Goal: Communication & Community: Connect with others

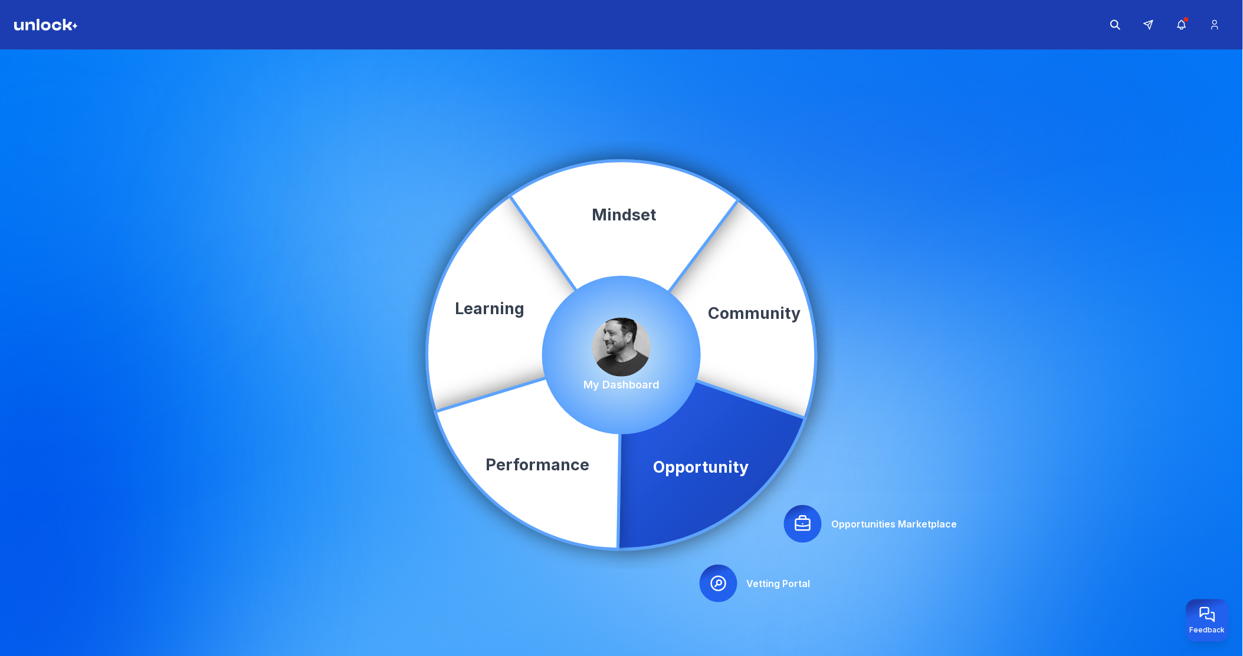
click at [792, 521] on div at bounding box center [803, 524] width 38 height 38
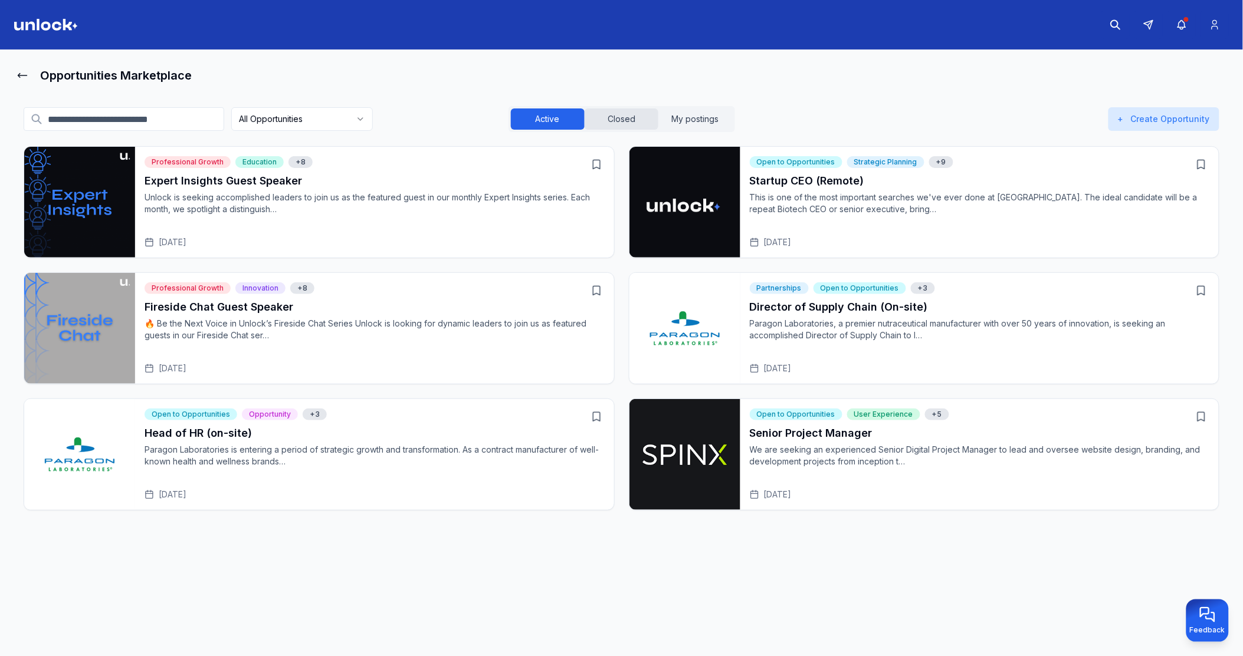
click at [629, 118] on button "Closed" at bounding box center [621, 119] width 74 height 21
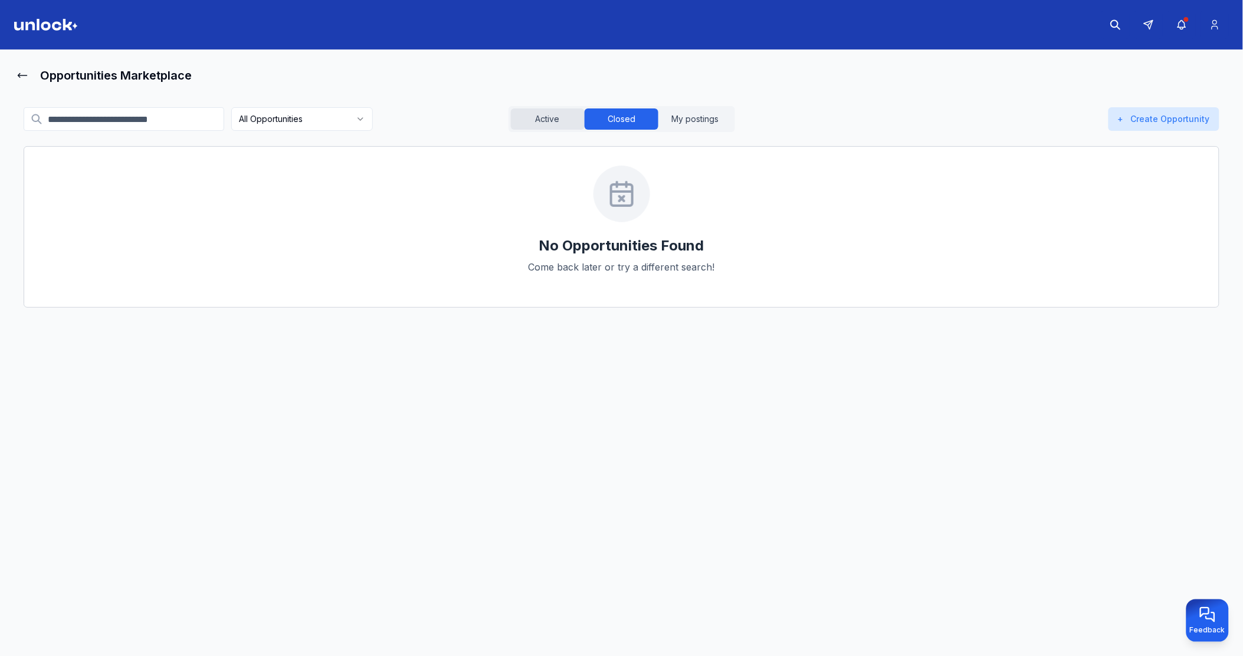
click at [564, 115] on button "Active" at bounding box center [548, 119] width 74 height 21
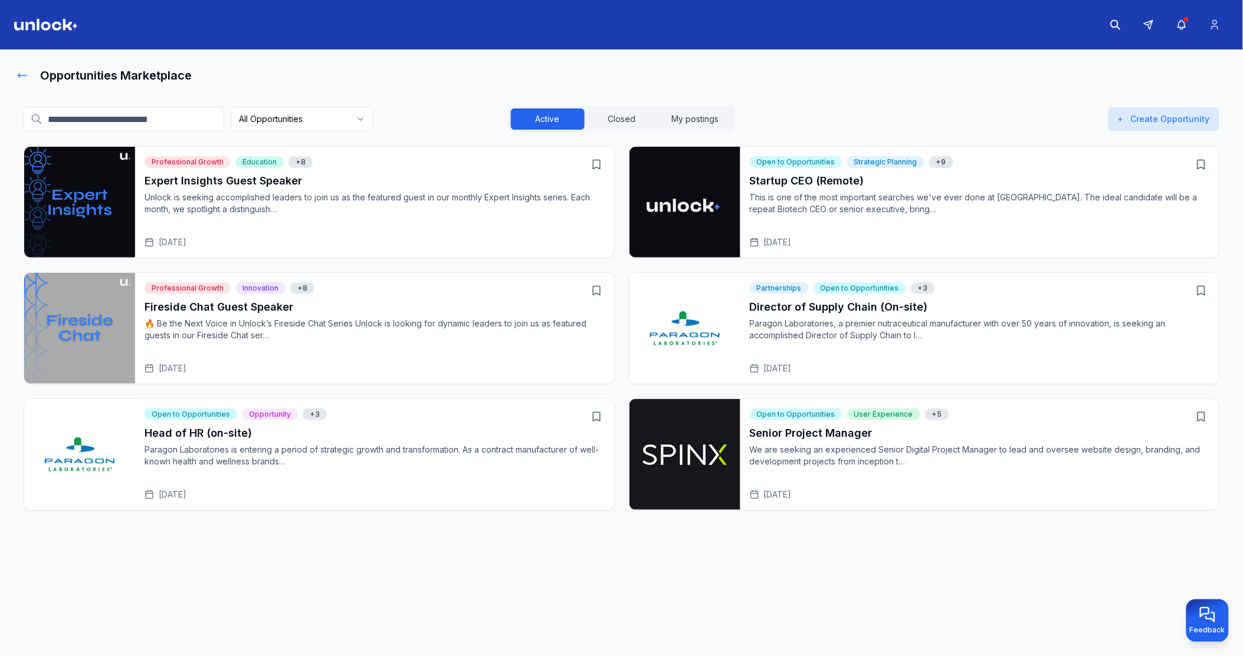
click at [26, 73] on icon at bounding box center [23, 76] width 12 height 12
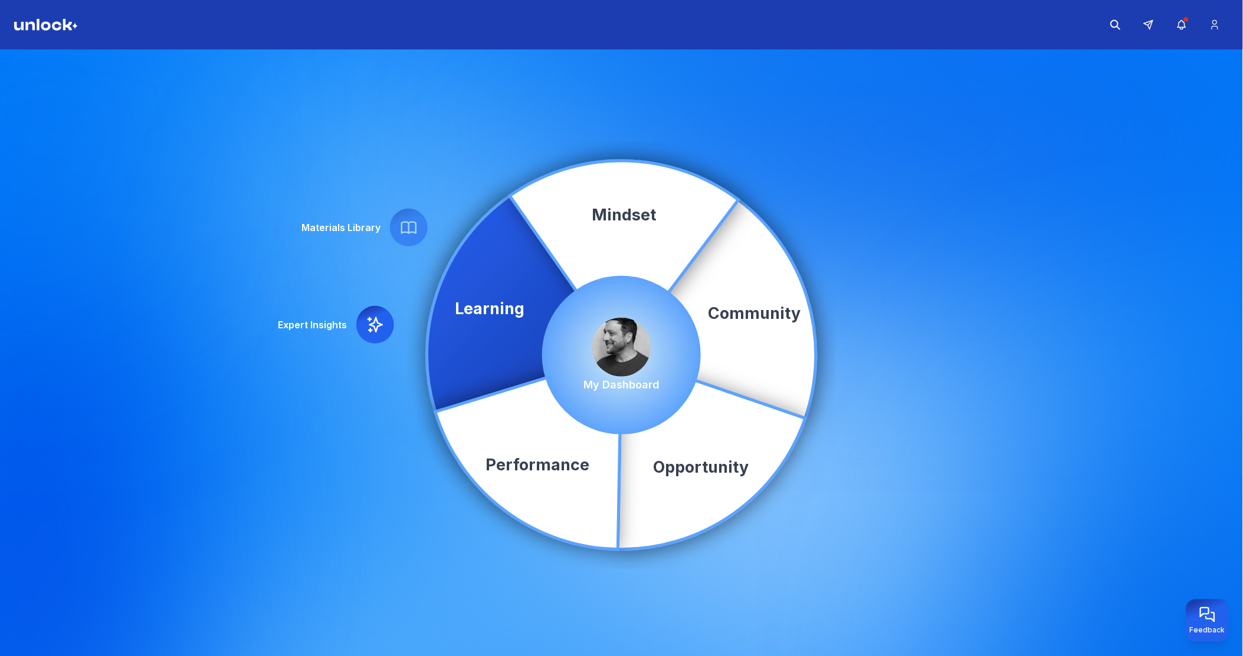
click at [624, 349] on img at bounding box center [621, 347] width 59 height 59
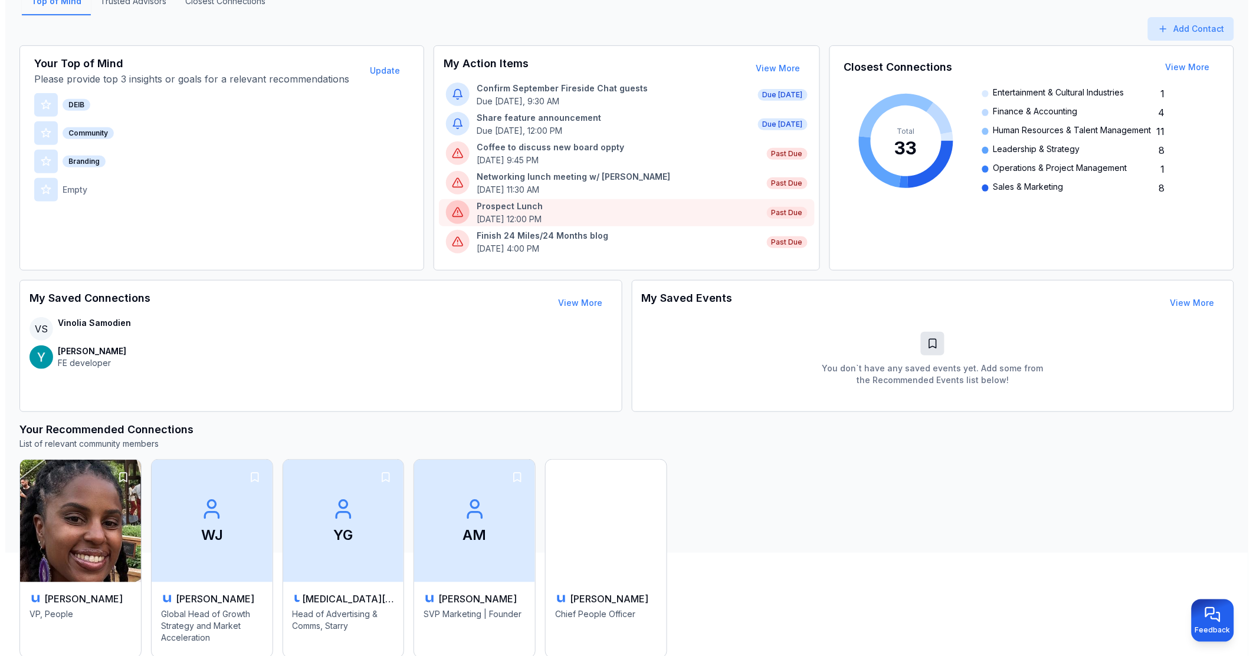
scroll to position [131, 0]
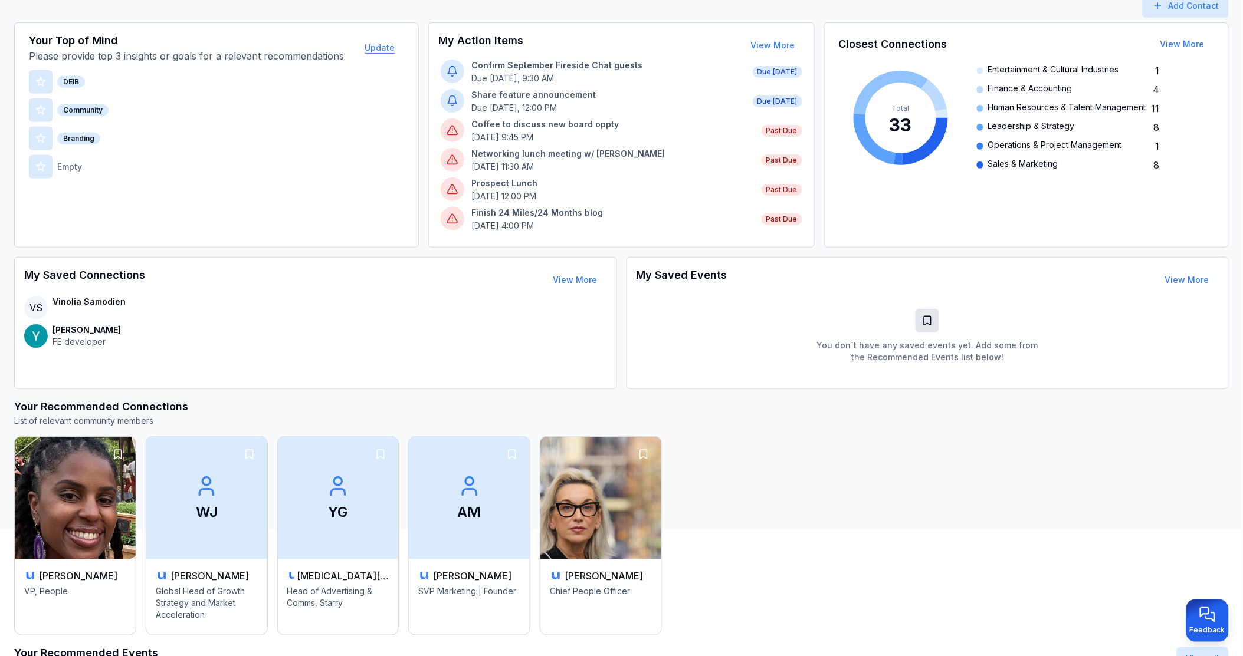
click at [382, 48] on button "Update" at bounding box center [379, 48] width 49 height 24
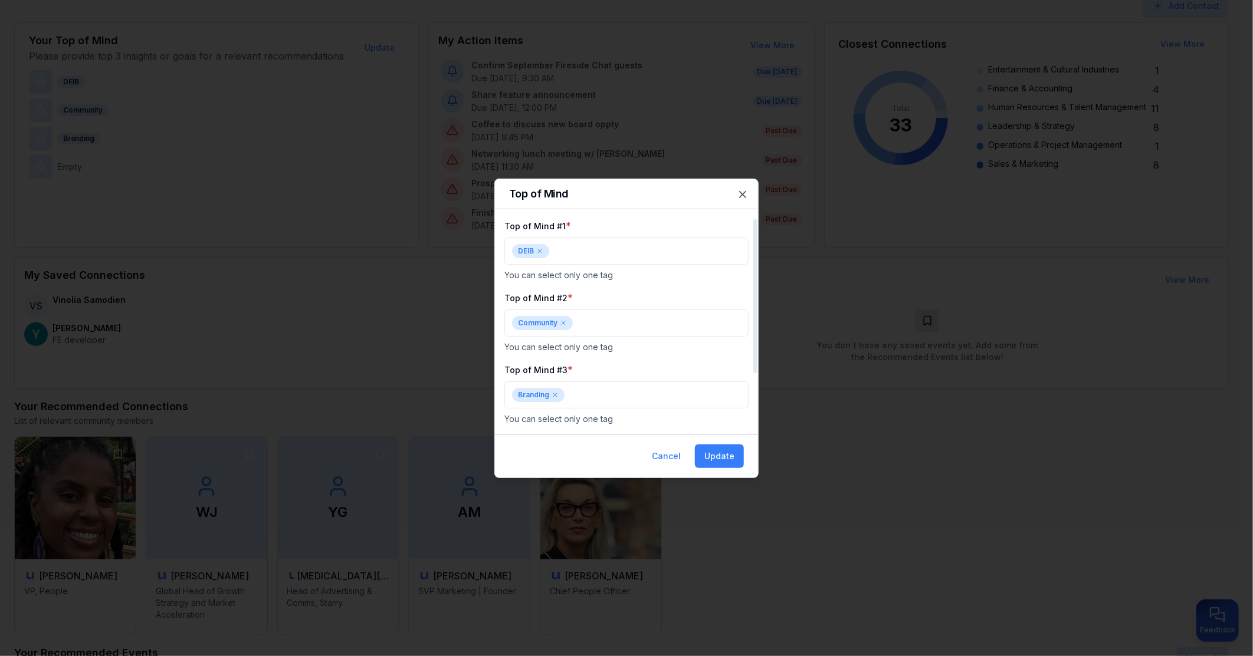
click at [541, 258] on div "DEIB" at bounding box center [626, 251] width 244 height 27
click at [540, 252] on div at bounding box center [626, 328] width 1253 height 656
click at [540, 252] on icon at bounding box center [539, 251] width 7 height 7
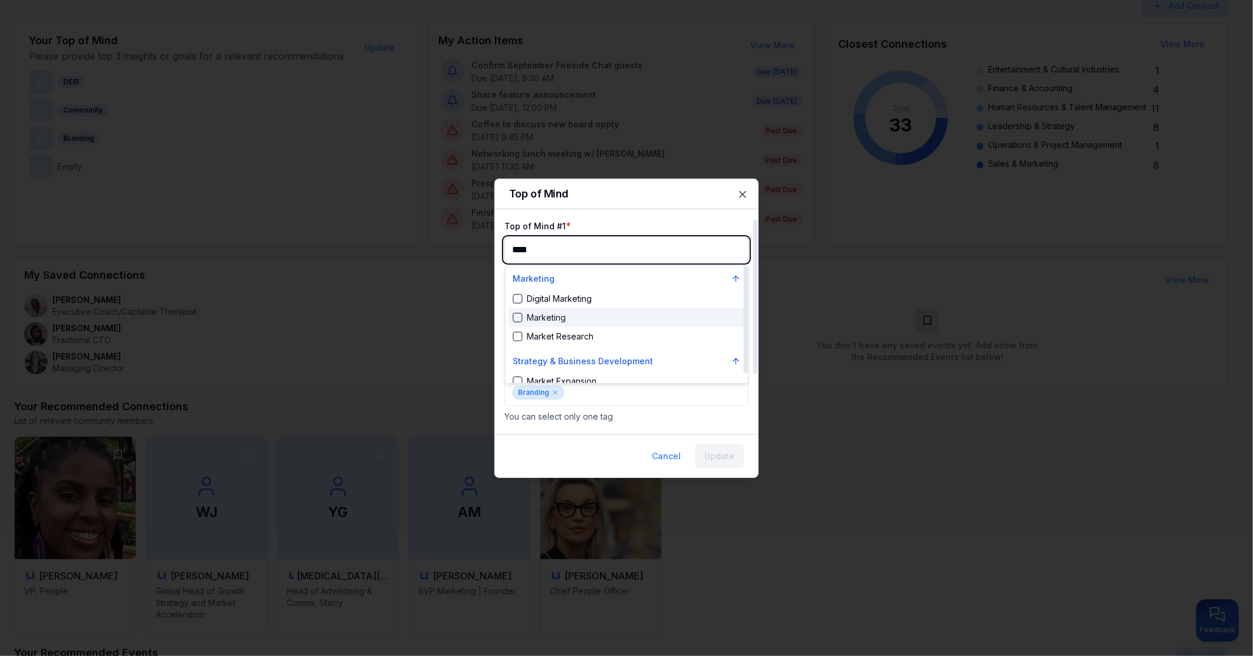
click at [513, 319] on div "Suggestions" at bounding box center [517, 317] width 9 height 9
type input "****"
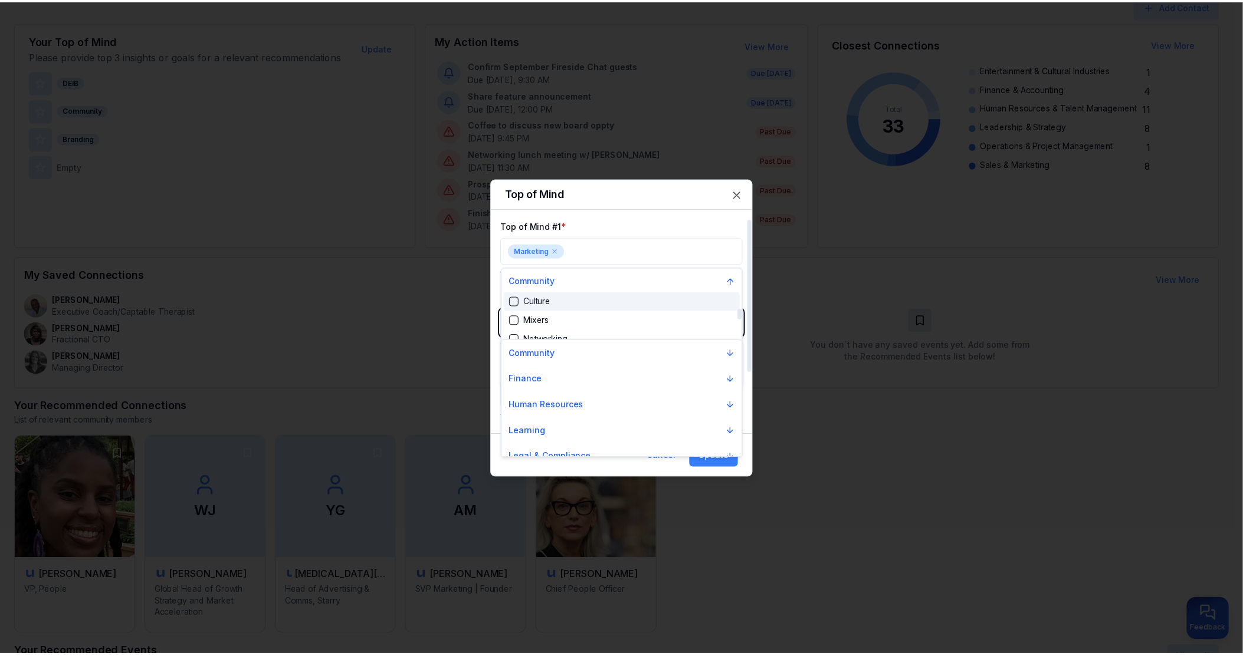
scroll to position [809, 0]
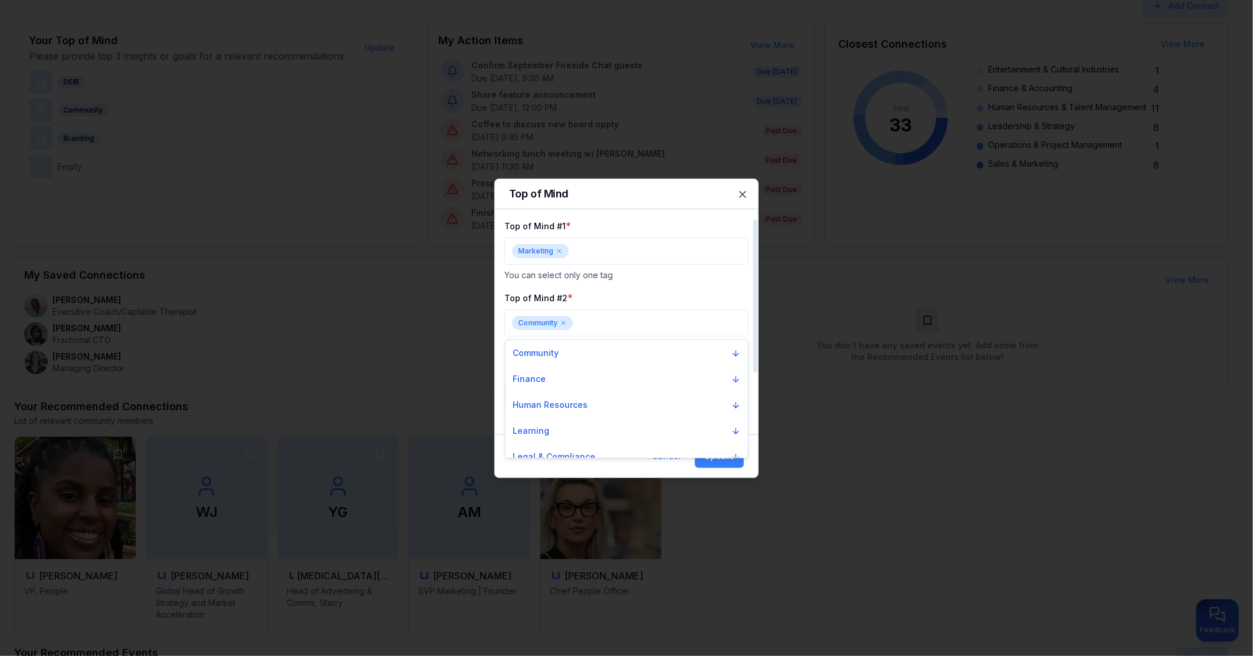
click at [638, 293] on div at bounding box center [626, 328] width 1253 height 656
click at [728, 454] on button "Update" at bounding box center [719, 457] width 49 height 24
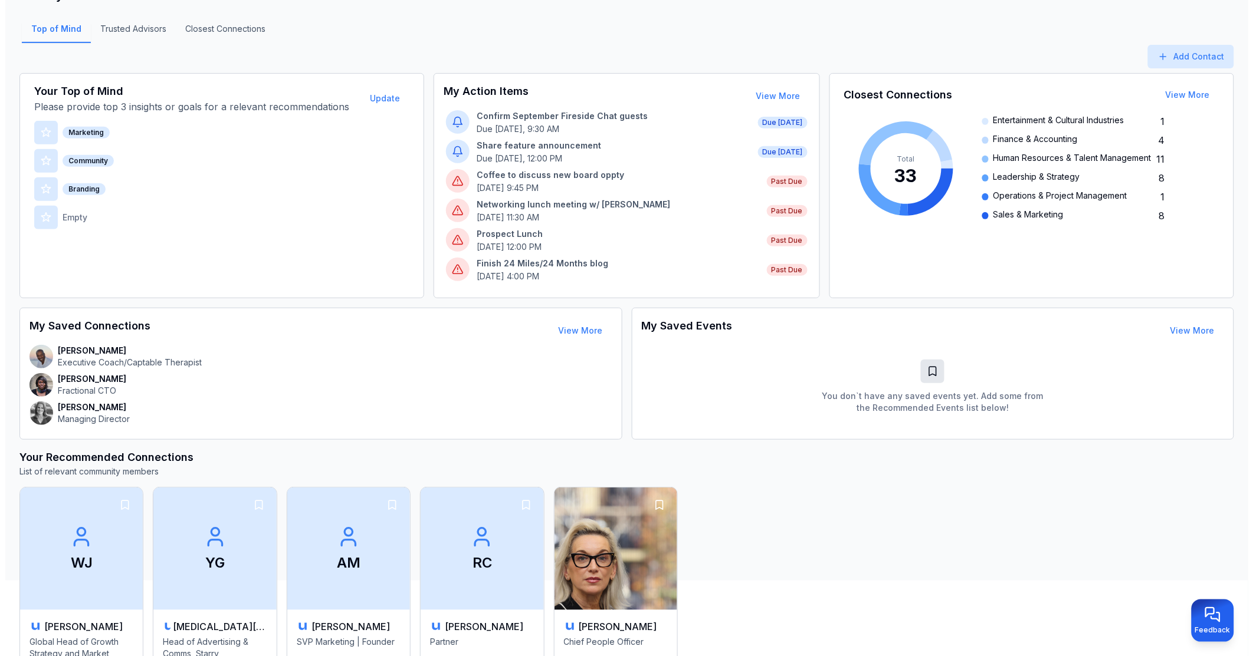
scroll to position [0, 0]
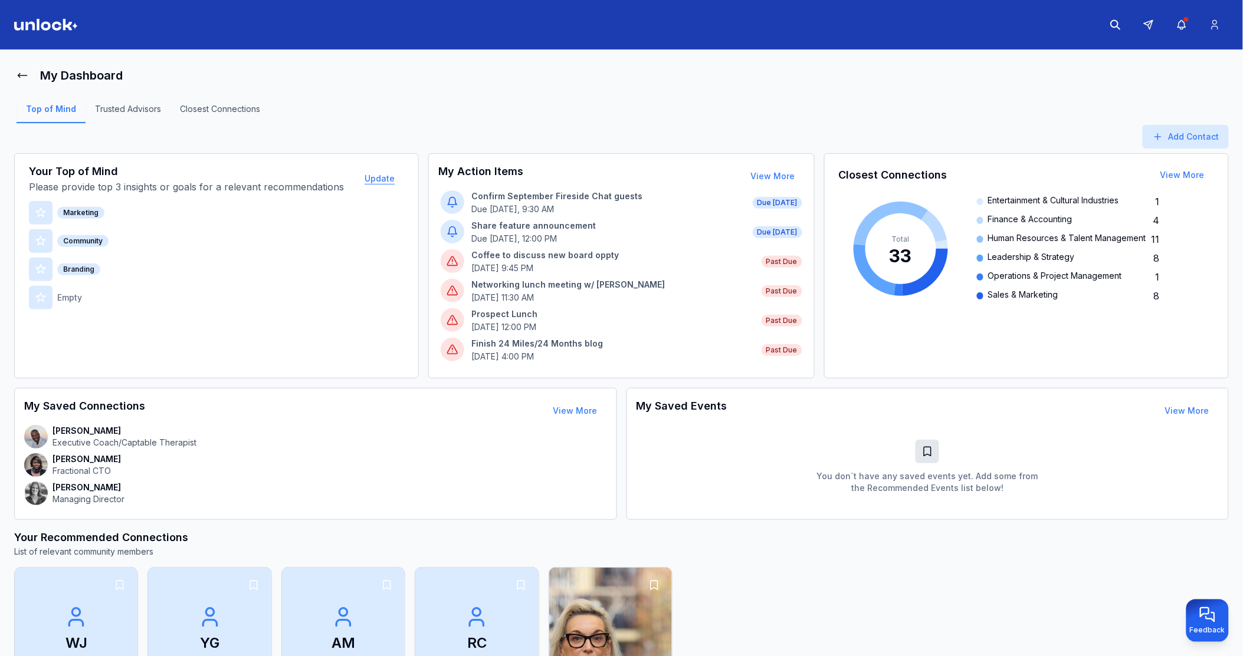
click at [369, 179] on button "Update" at bounding box center [379, 179] width 49 height 24
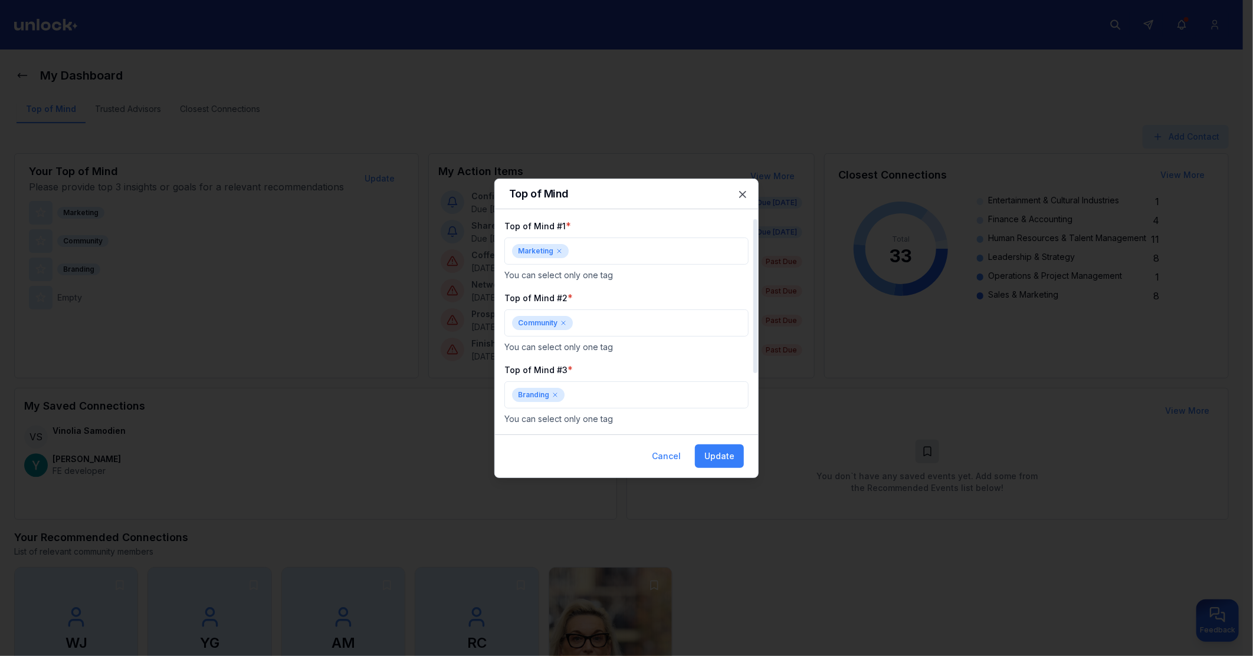
click at [556, 249] on icon at bounding box center [559, 251] width 7 height 7
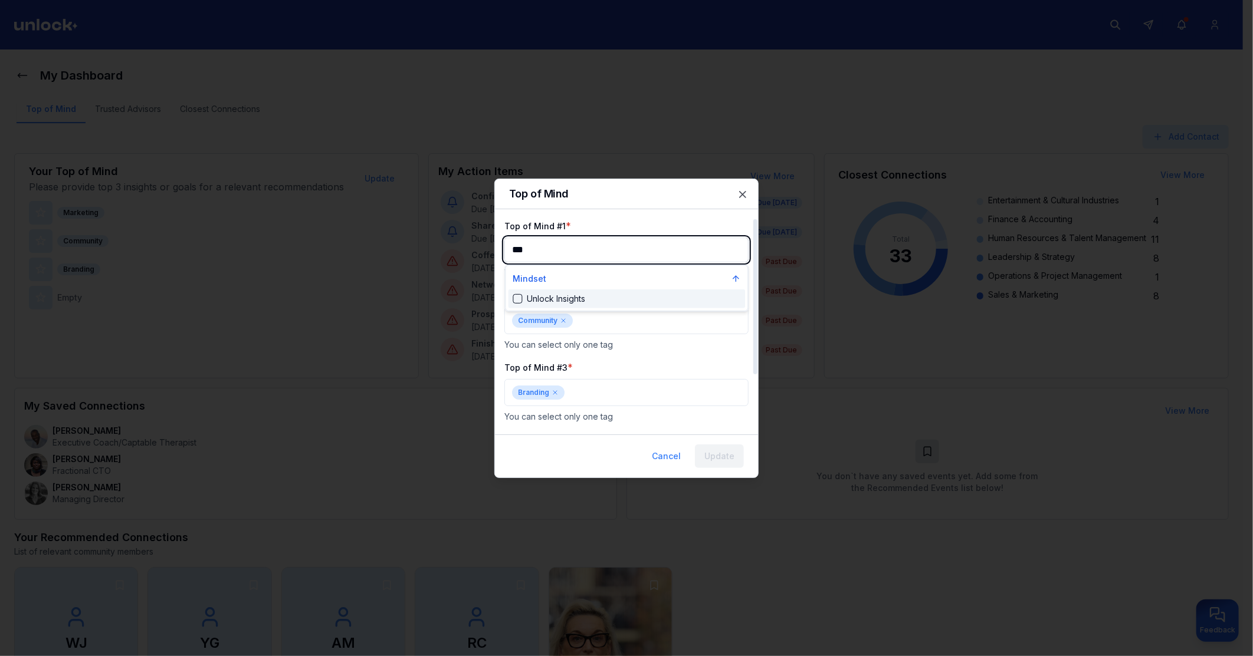
click at [518, 295] on div "Suggestions" at bounding box center [517, 298] width 9 height 9
type input "***"
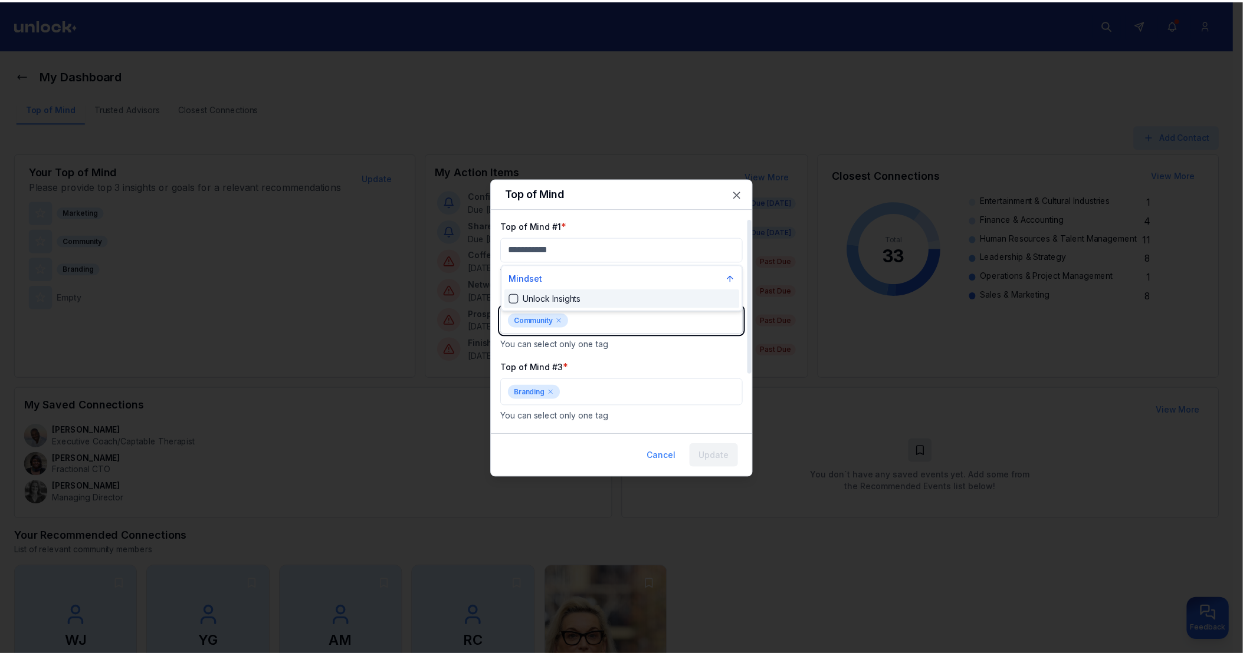
scroll to position [1023, 0]
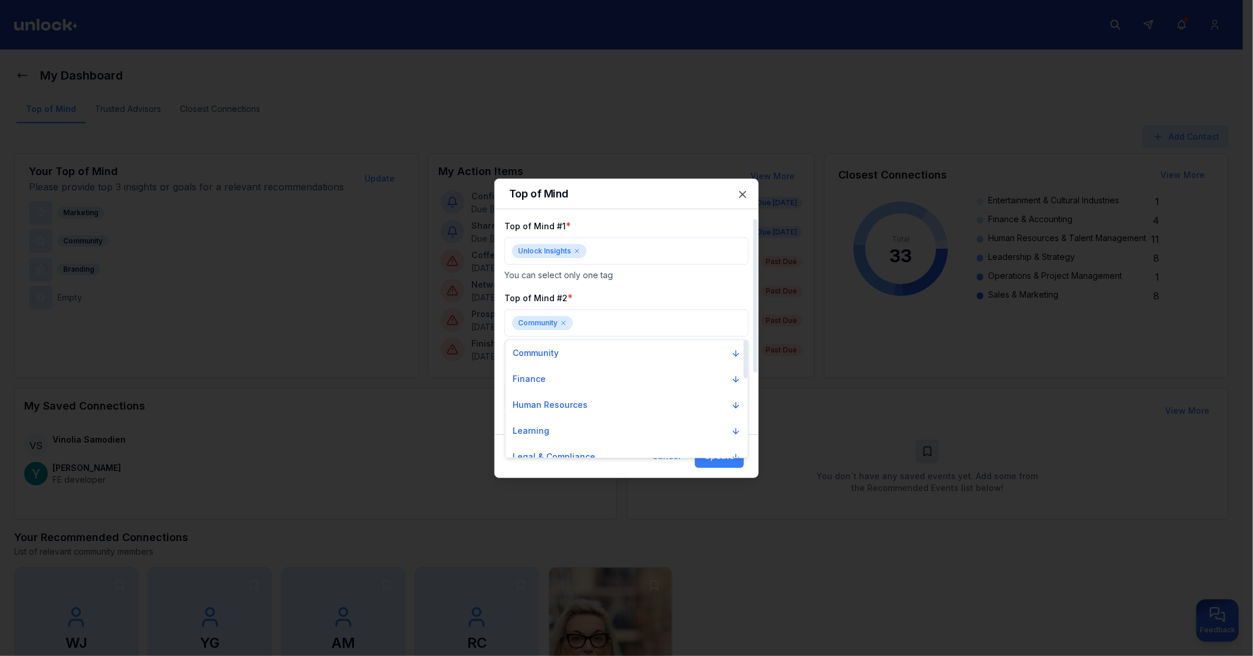
click at [676, 290] on div at bounding box center [626, 328] width 1253 height 656
click at [717, 455] on button "Update" at bounding box center [719, 457] width 49 height 24
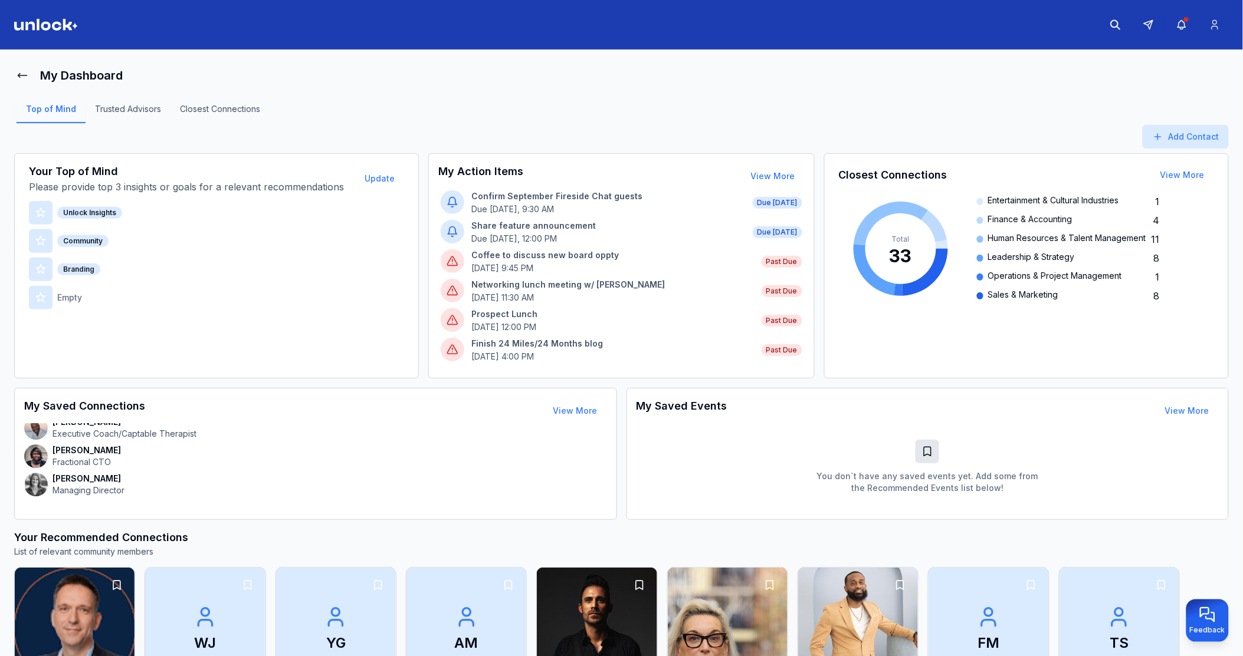
scroll to position [262, 0]
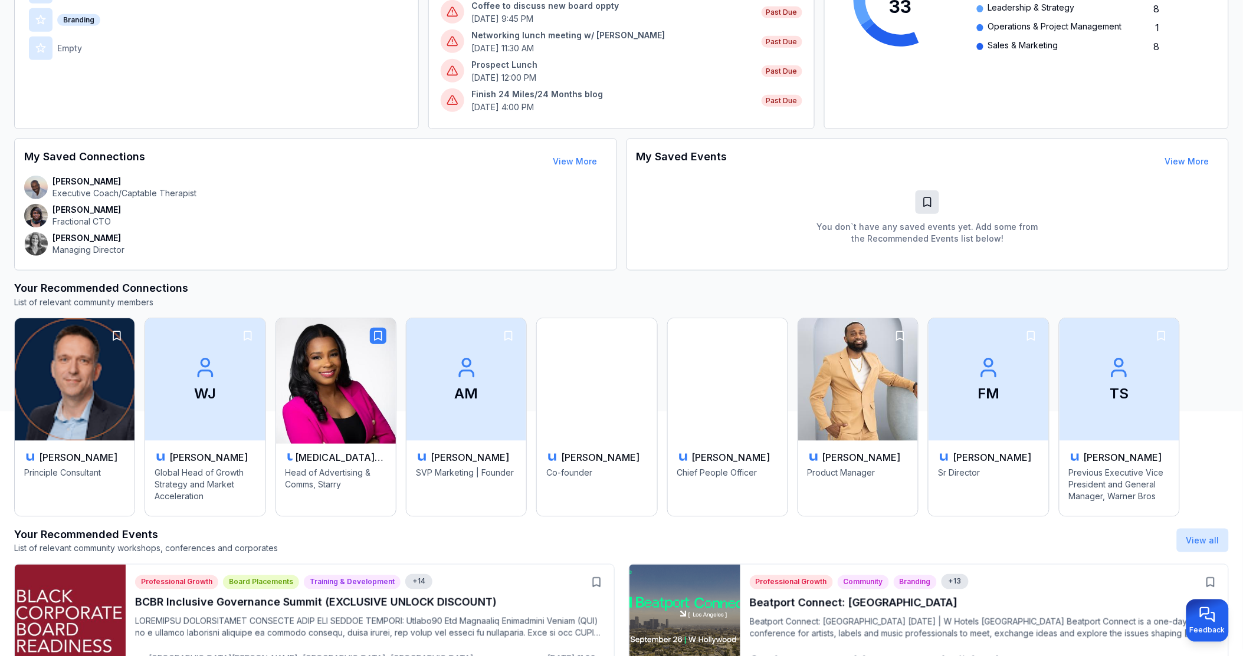
scroll to position [327, 0]
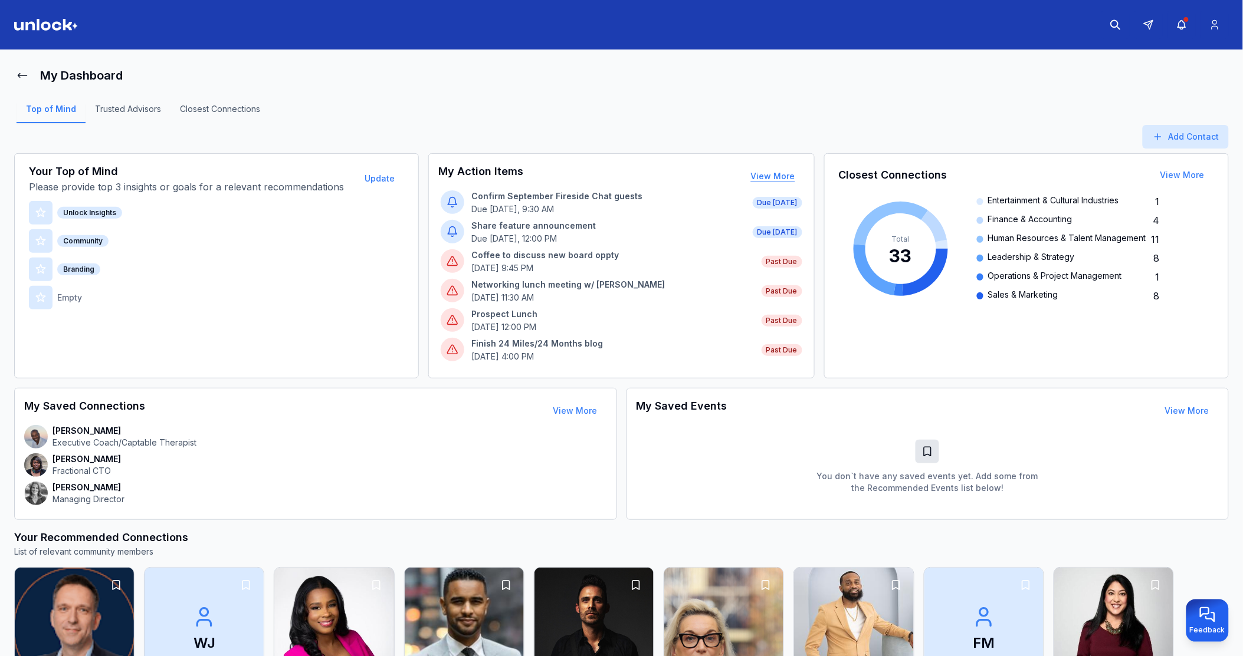
click at [761, 175] on button "View More" at bounding box center [772, 177] width 63 height 24
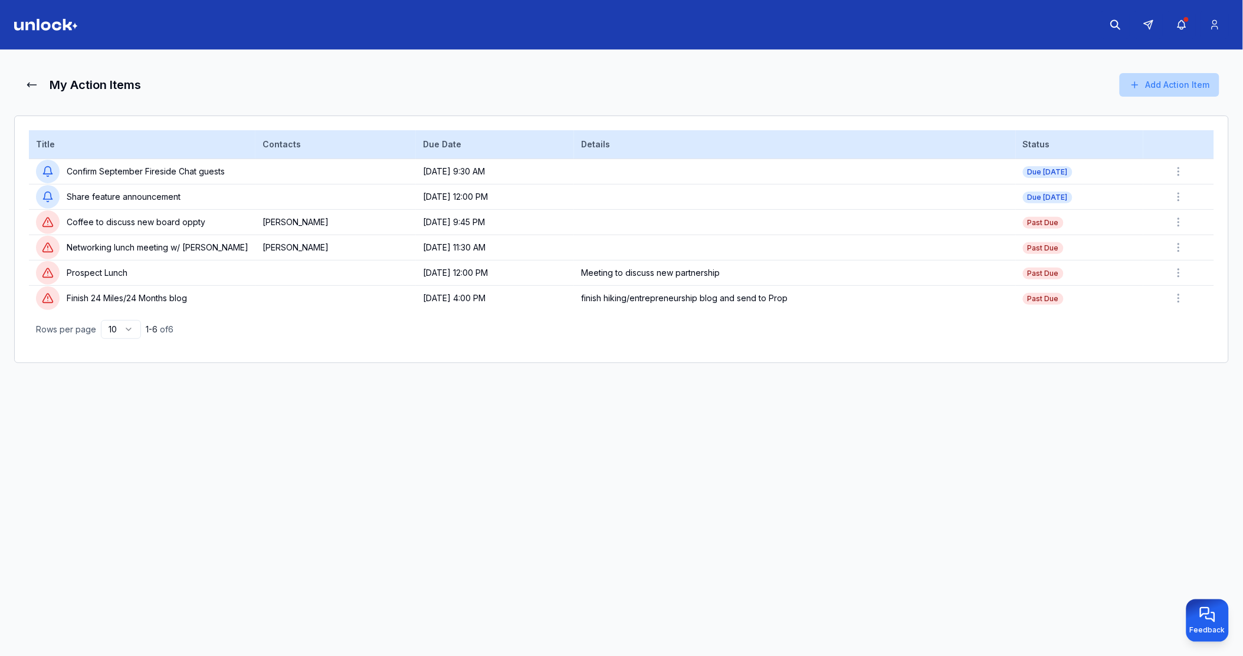
click at [1172, 84] on button "Add Action Item" at bounding box center [1169, 85] width 100 height 24
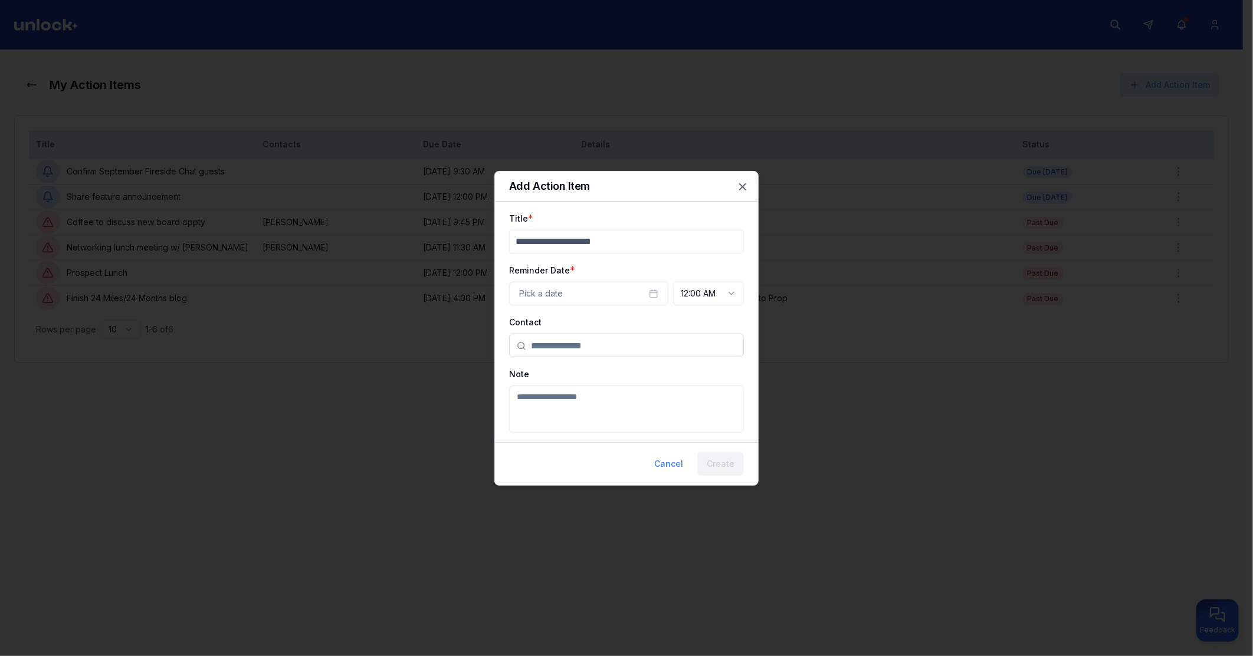
click at [556, 237] on input "Title" at bounding box center [626, 242] width 235 height 24
type input "**********"
click at [547, 288] on span "Pick a date" at bounding box center [541, 294] width 44 height 12
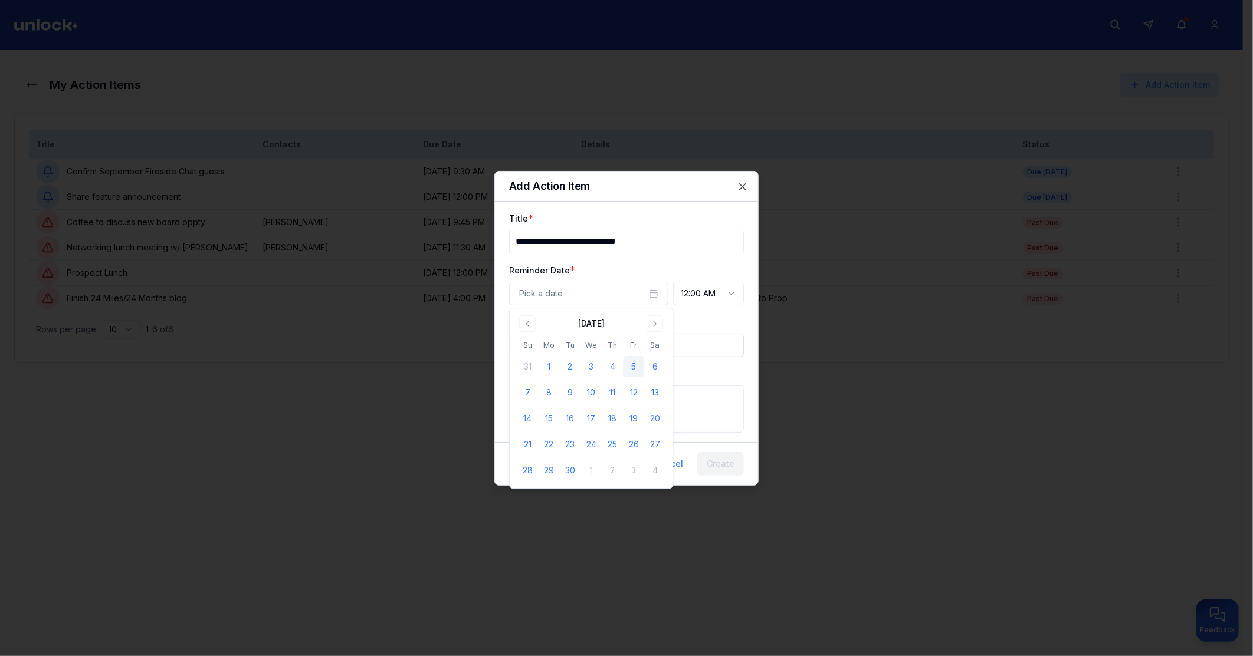
click at [632, 366] on button "5" at bounding box center [633, 366] width 21 height 21
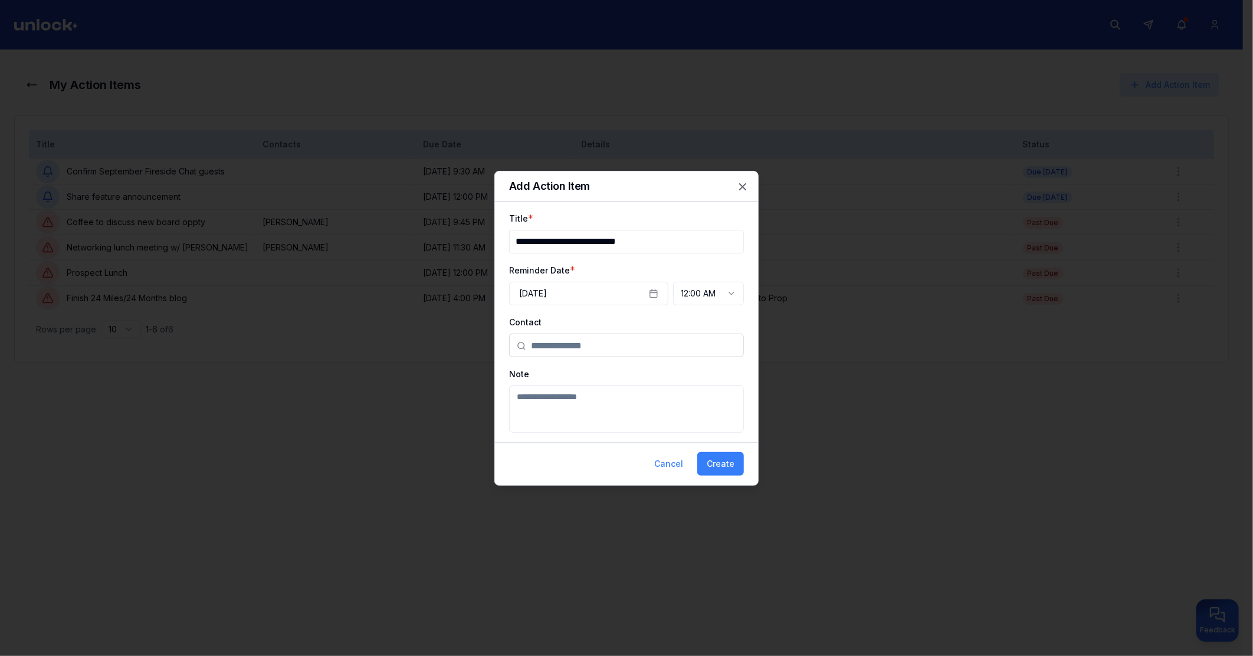
click at [725, 278] on div "Reminder Date * September 5th, 2025 12:00 AM ******** ******** ******** *******…" at bounding box center [626, 284] width 235 height 42
click at [725, 286] on body "My Action Items Add Action Item Add Action Item Title Contacts Due Date Details…" at bounding box center [621, 328] width 1243 height 656
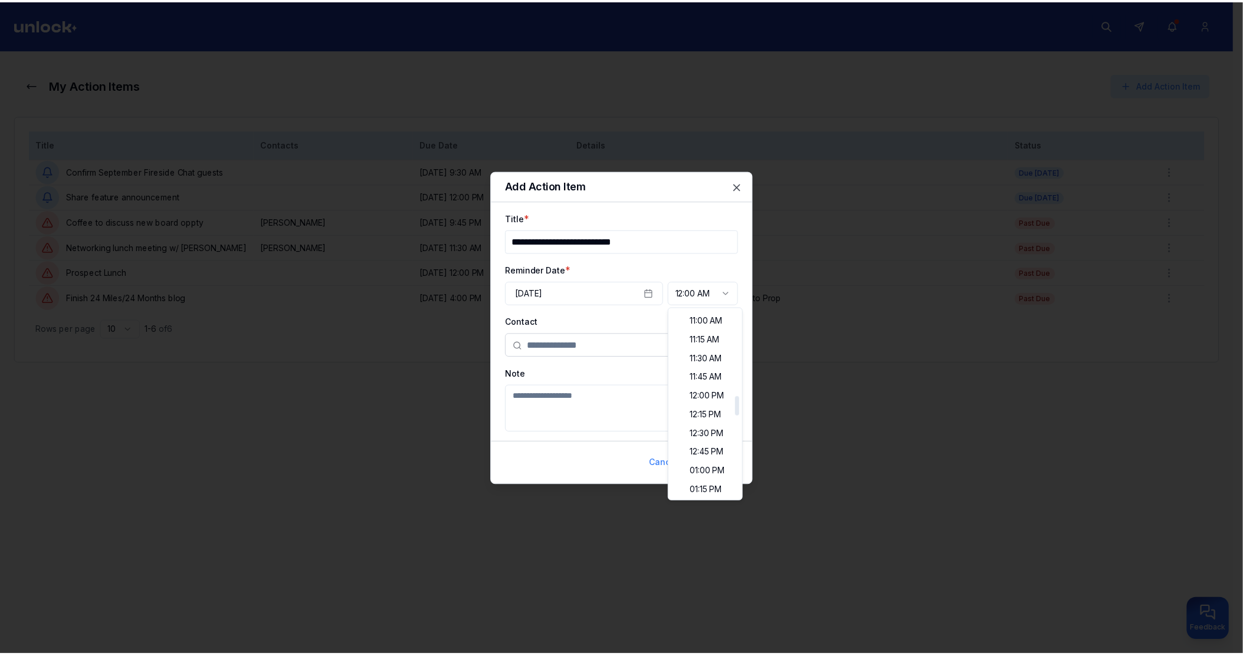
scroll to position [852, 0]
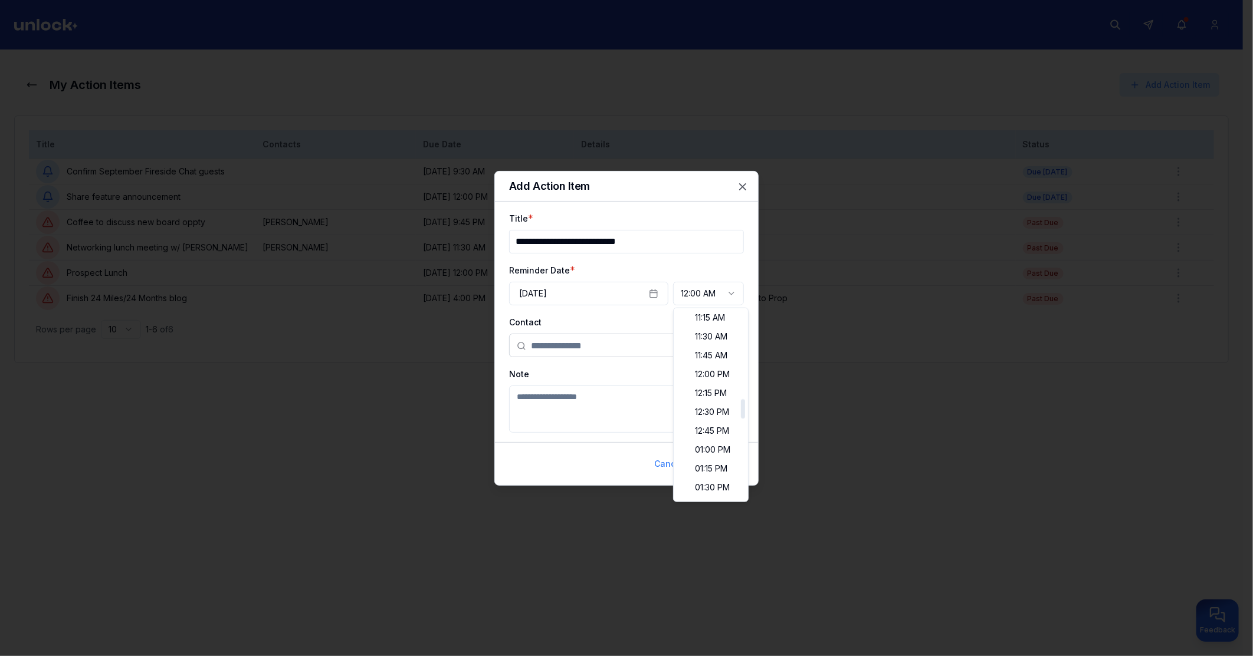
select select "********"
click at [707, 456] on button "Create" at bounding box center [720, 464] width 47 height 24
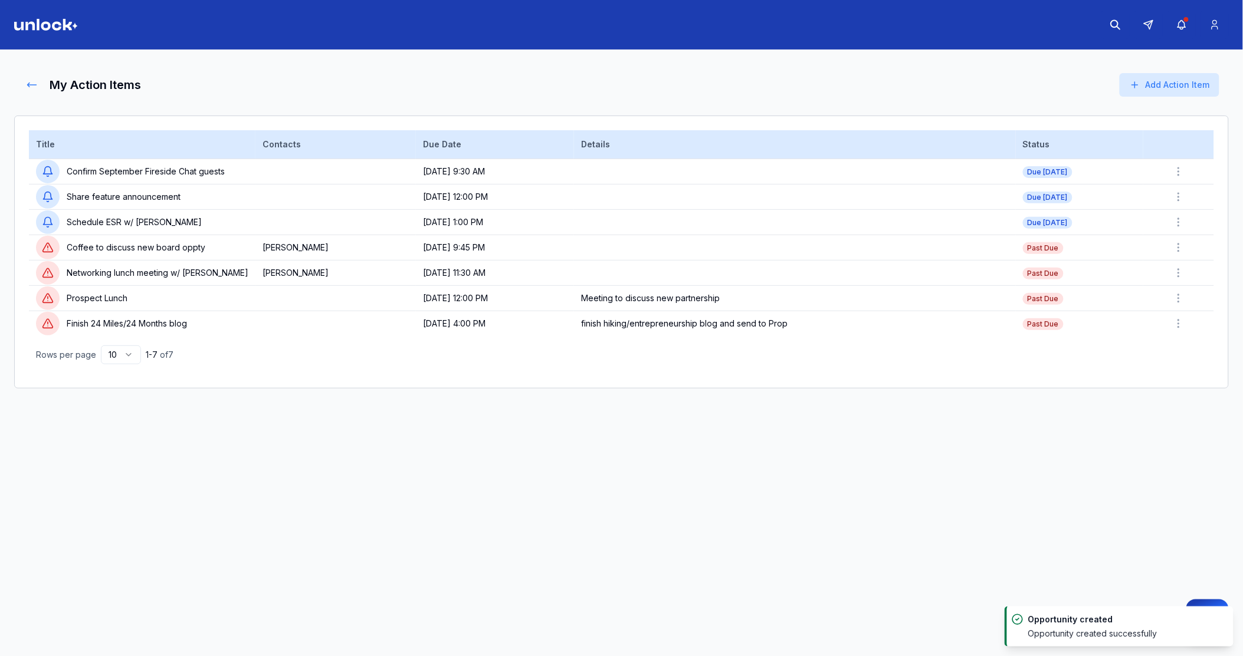
click at [36, 87] on icon at bounding box center [32, 85] width 12 height 12
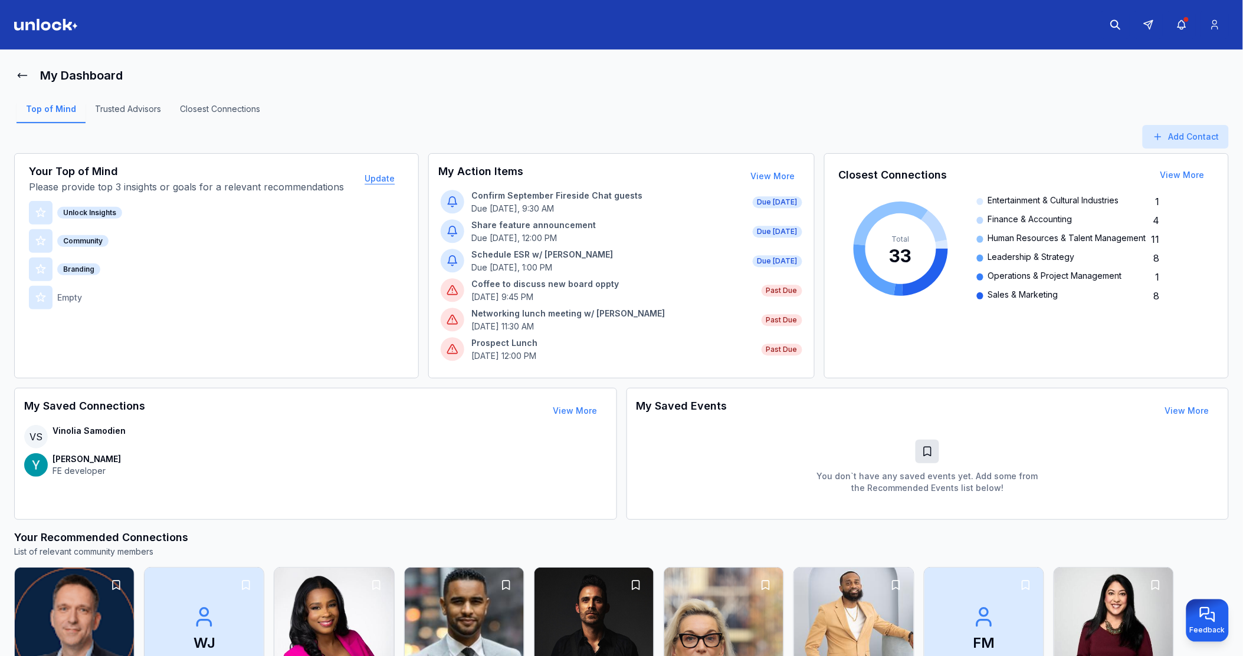
click at [373, 175] on button "Update" at bounding box center [379, 179] width 49 height 24
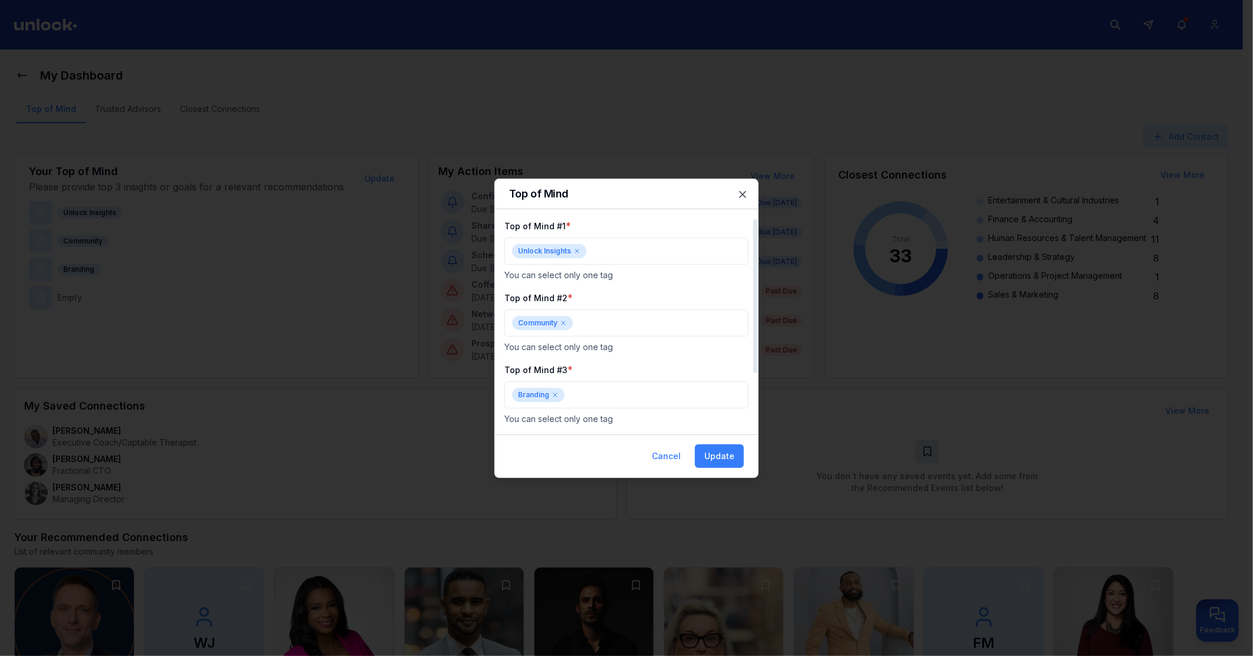
click at [574, 251] on icon at bounding box center [576, 251] width 7 height 7
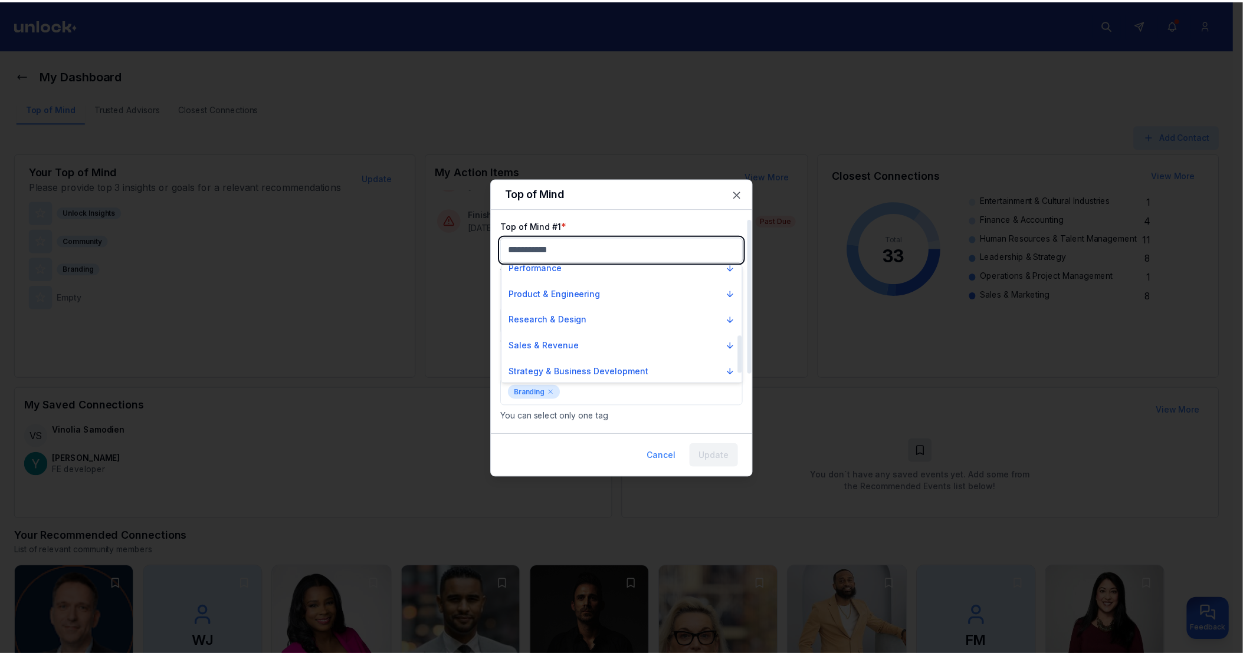
scroll to position [246, 0]
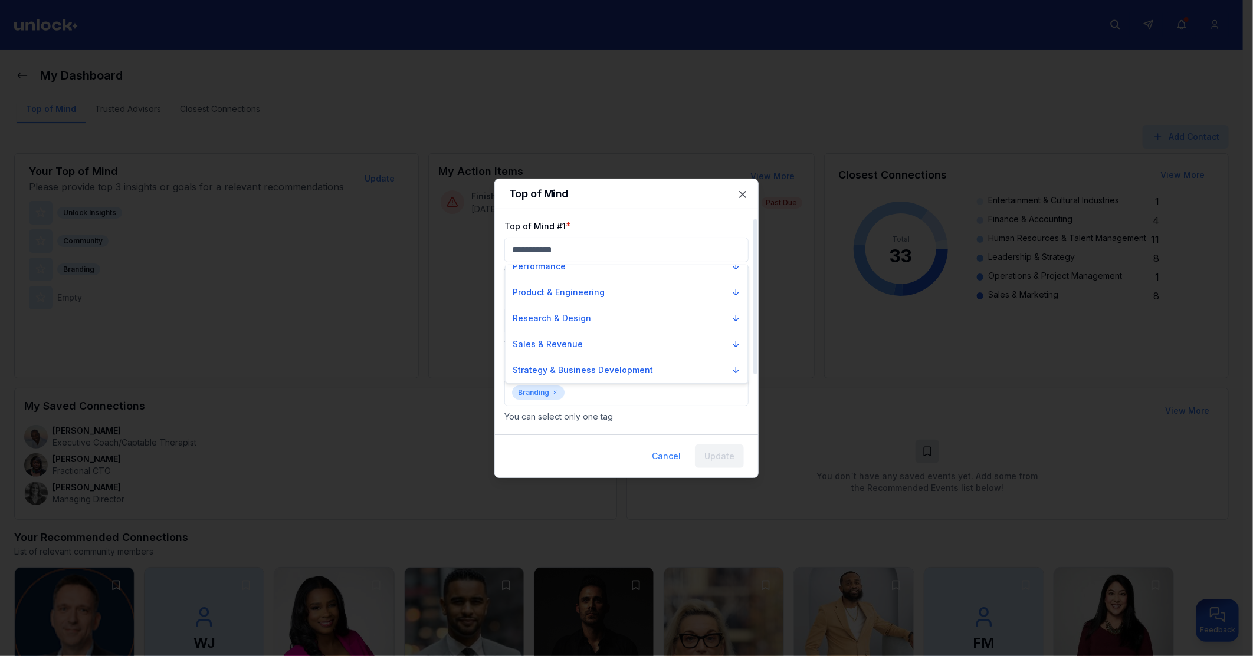
click at [673, 459] on div at bounding box center [626, 328] width 1253 height 656
click at [673, 459] on button "Cancel" at bounding box center [666, 457] width 48 height 24
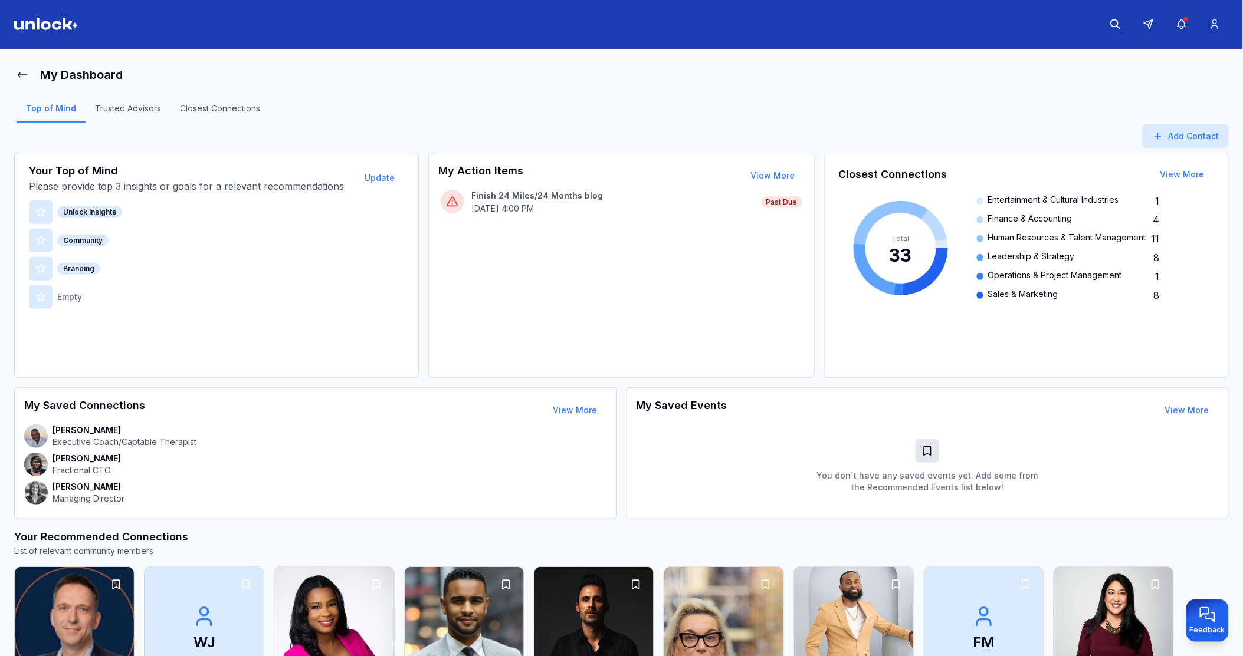
scroll to position [0, 0]
click at [146, 110] on link "Trusted Advisors" at bounding box center [128, 113] width 85 height 20
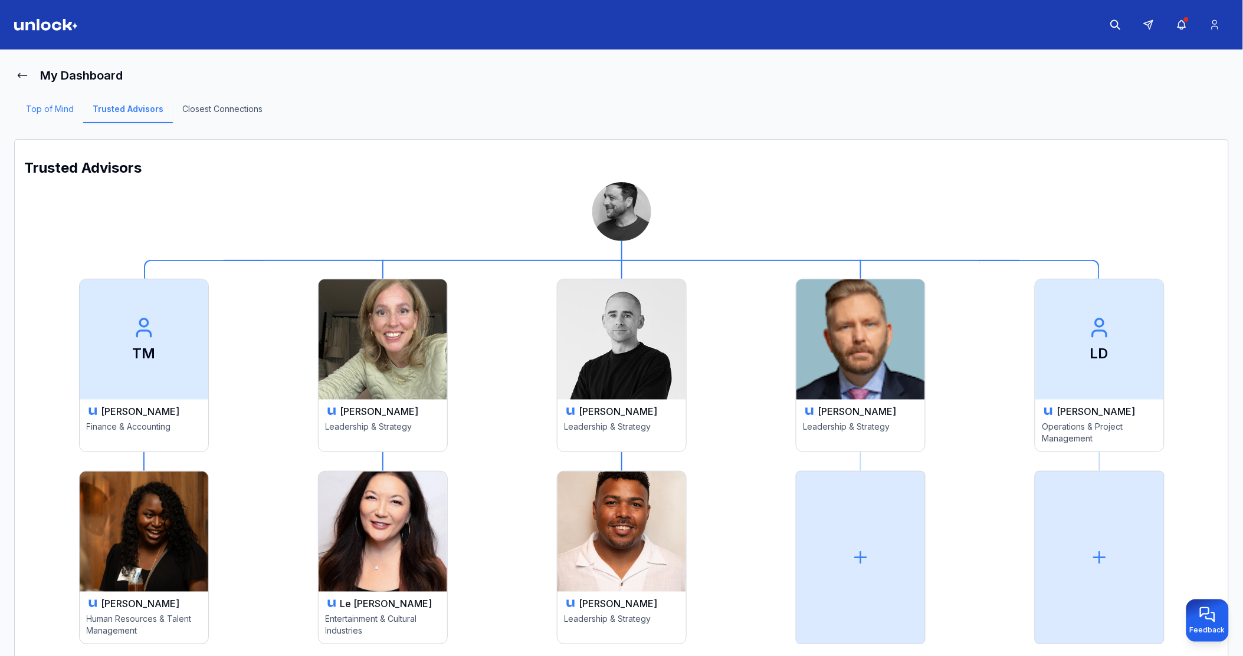
click at [54, 111] on link "Top of Mind" at bounding box center [50, 113] width 67 height 20
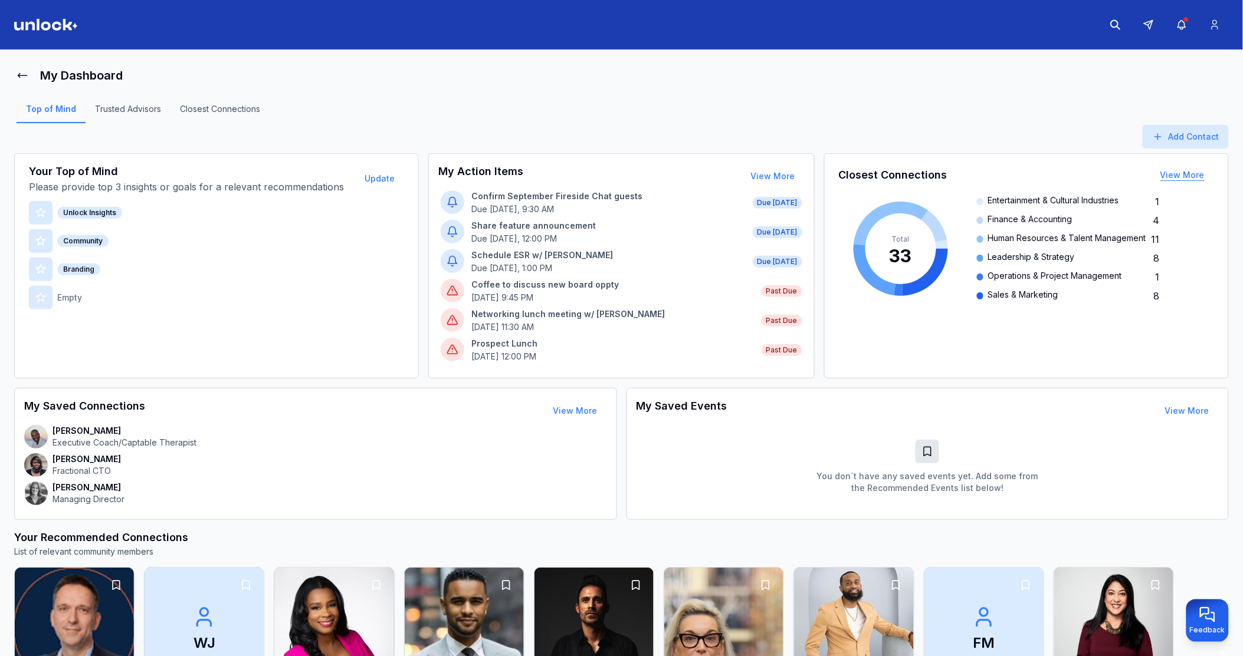
click at [1170, 172] on button "View More" at bounding box center [1182, 175] width 63 height 24
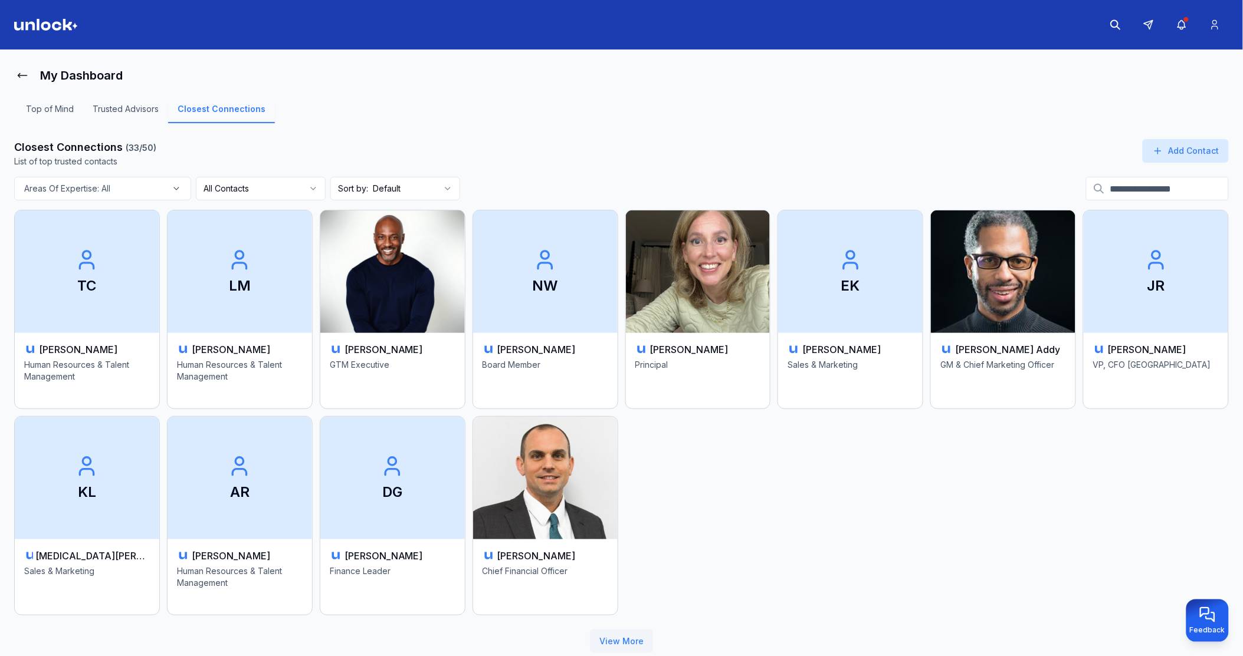
click at [640, 639] on button "View More" at bounding box center [621, 642] width 63 height 24
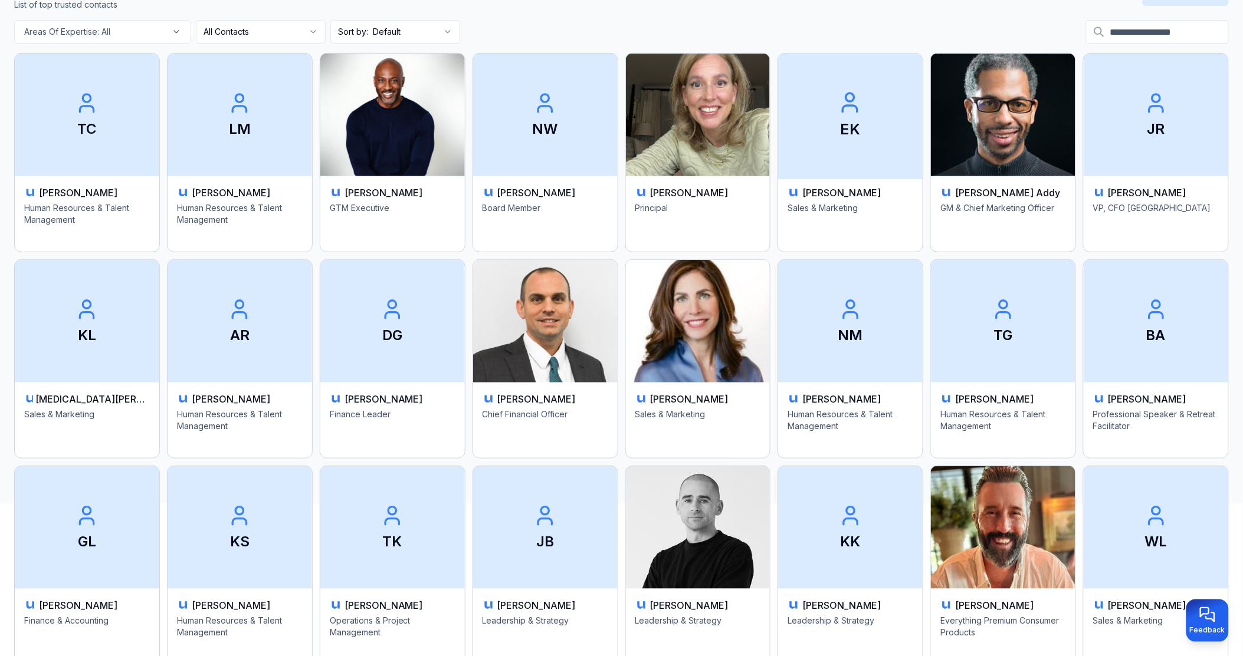
scroll to position [196, 0]
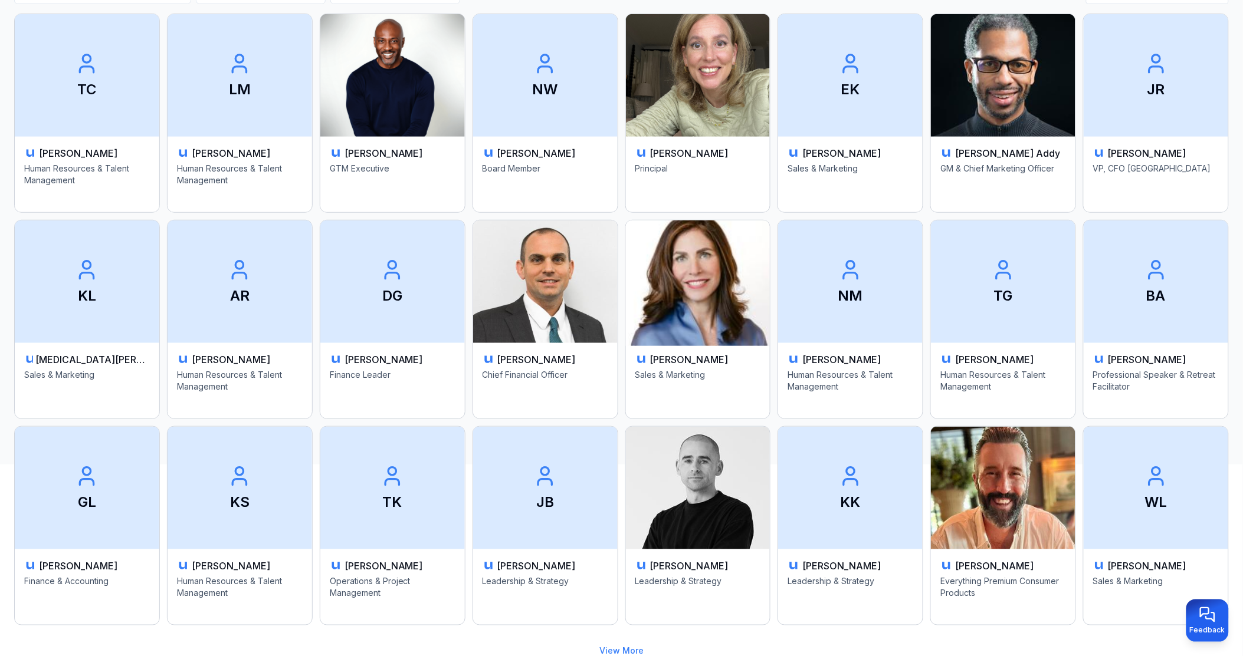
click at [701, 291] on img at bounding box center [698, 282] width 152 height 129
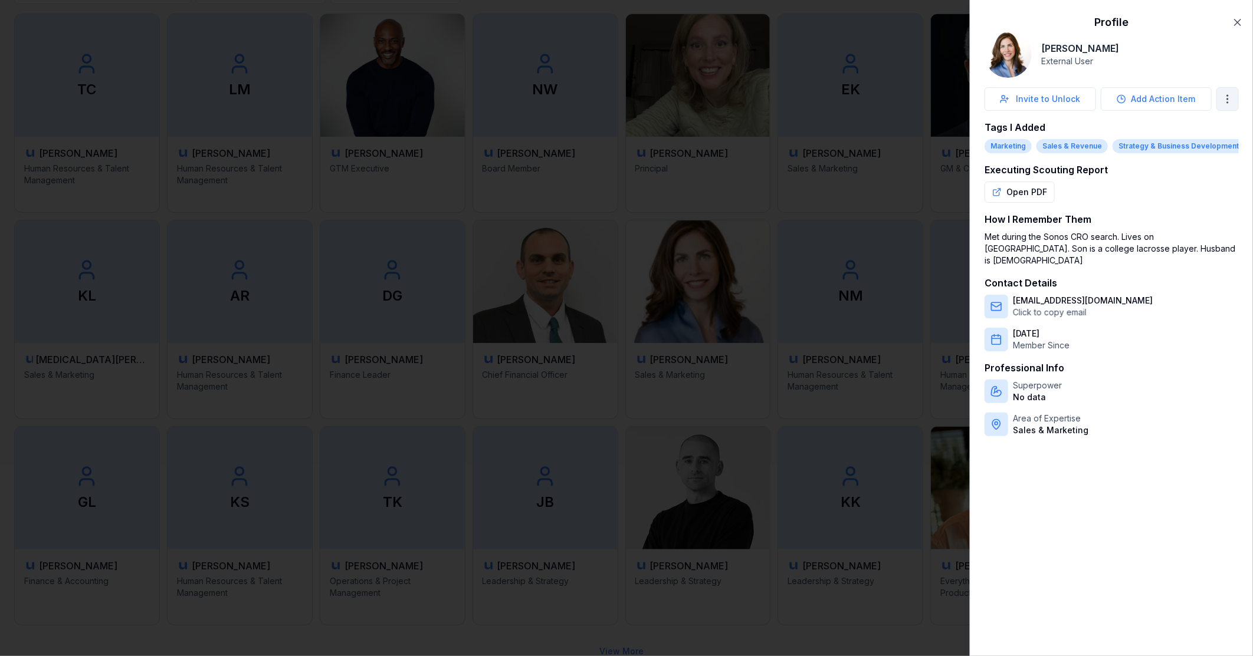
click at [1224, 97] on body "My Dashboard Top of Mind Trusted Advisors Closest Connections Closest Connectio…" at bounding box center [621, 132] width 1243 height 656
click at [1234, 16] on div at bounding box center [626, 328] width 1253 height 656
click at [1236, 19] on icon "button" at bounding box center [1237, 23] width 12 height 12
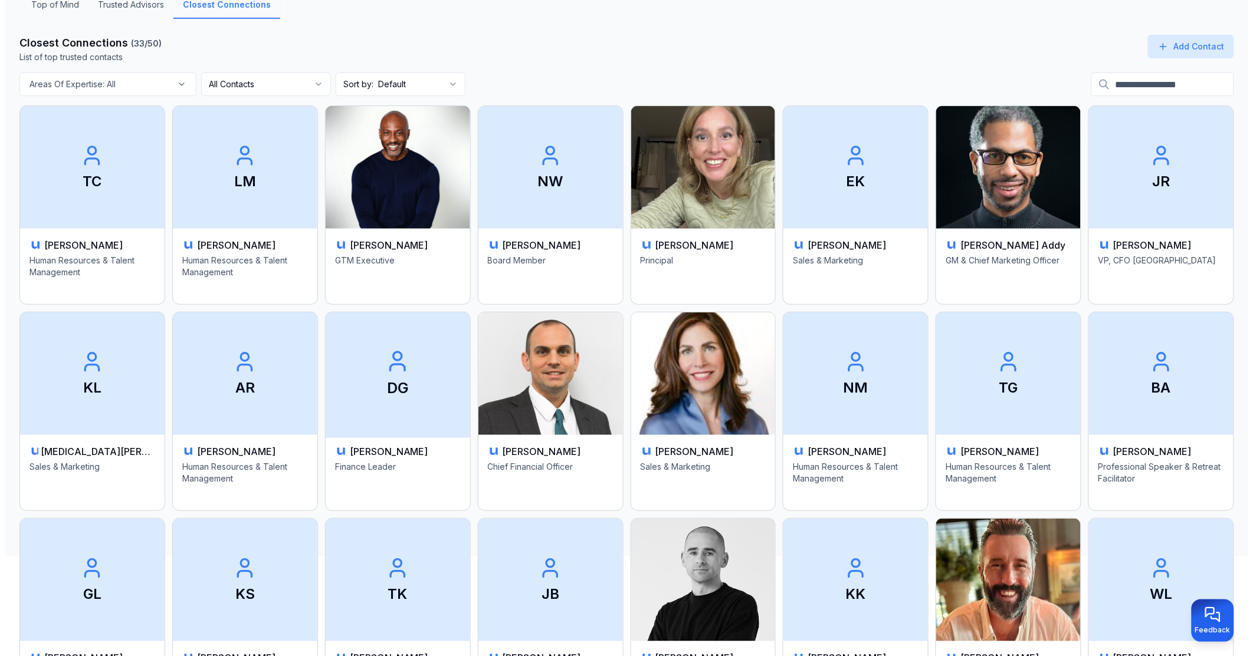
scroll to position [0, 0]
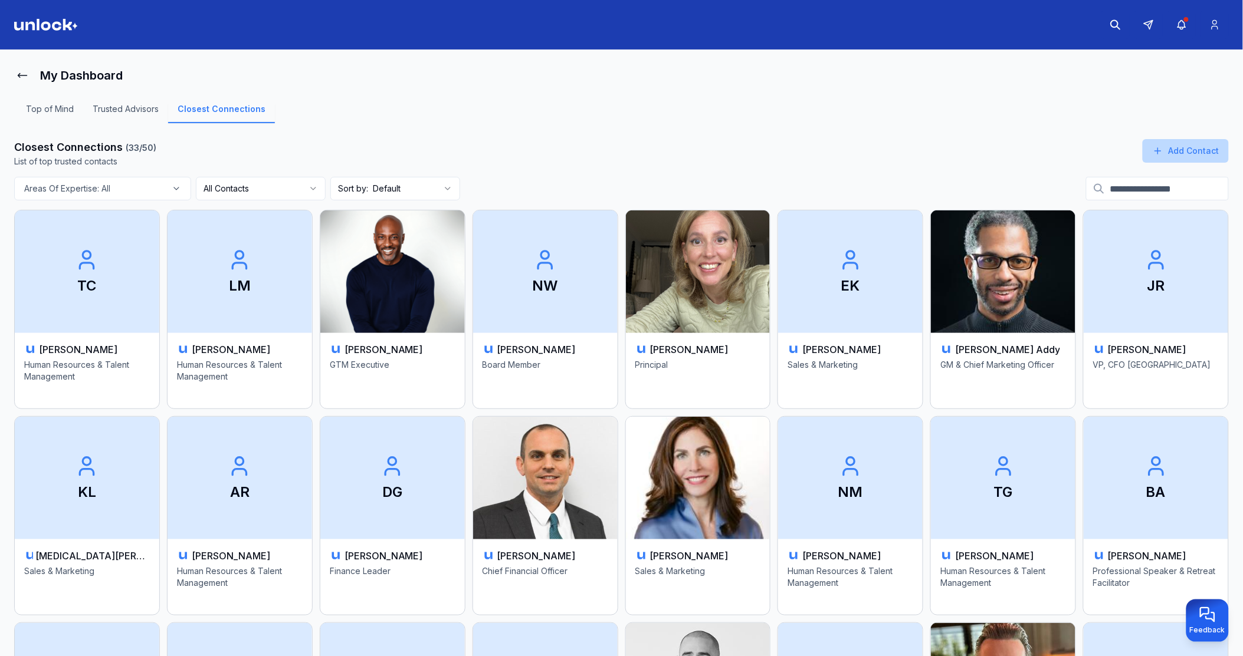
click at [1198, 151] on button "Add Contact" at bounding box center [1185, 151] width 86 height 24
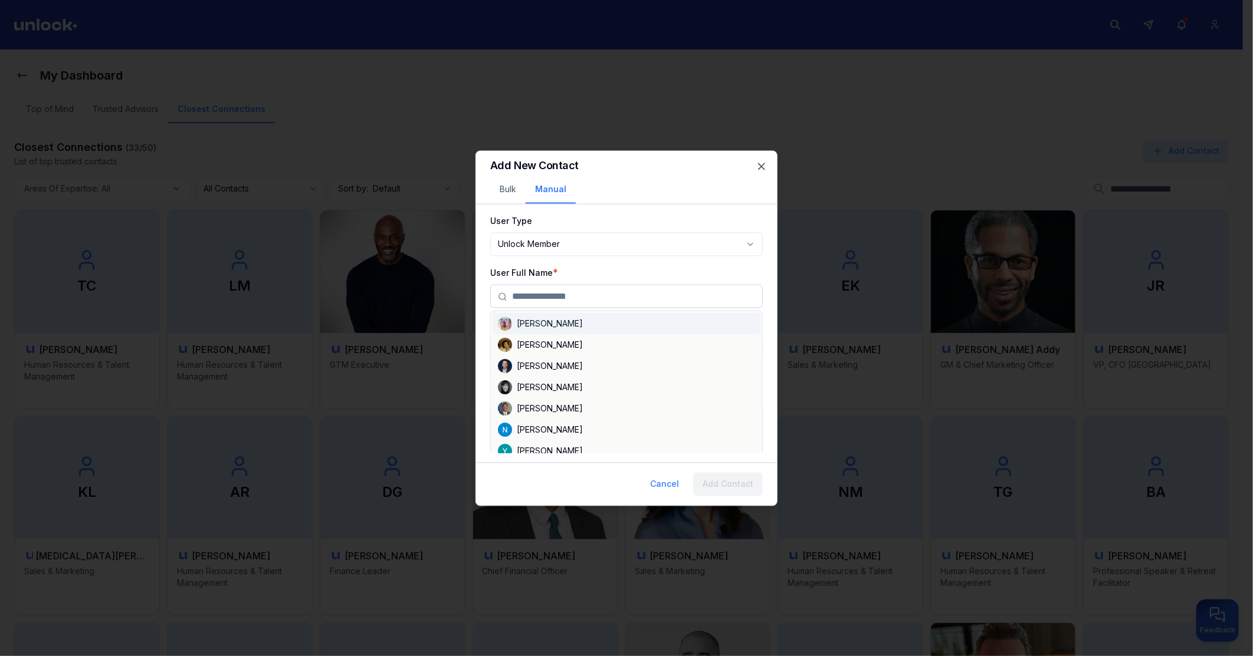
click at [576, 298] on input "text" at bounding box center [633, 297] width 243 height 24
click at [590, 265] on div "User Full Name * Paul Ashmore Adia Matthews Michael Illert Shauna Griffiths Jos…" at bounding box center [626, 286] width 272 height 42
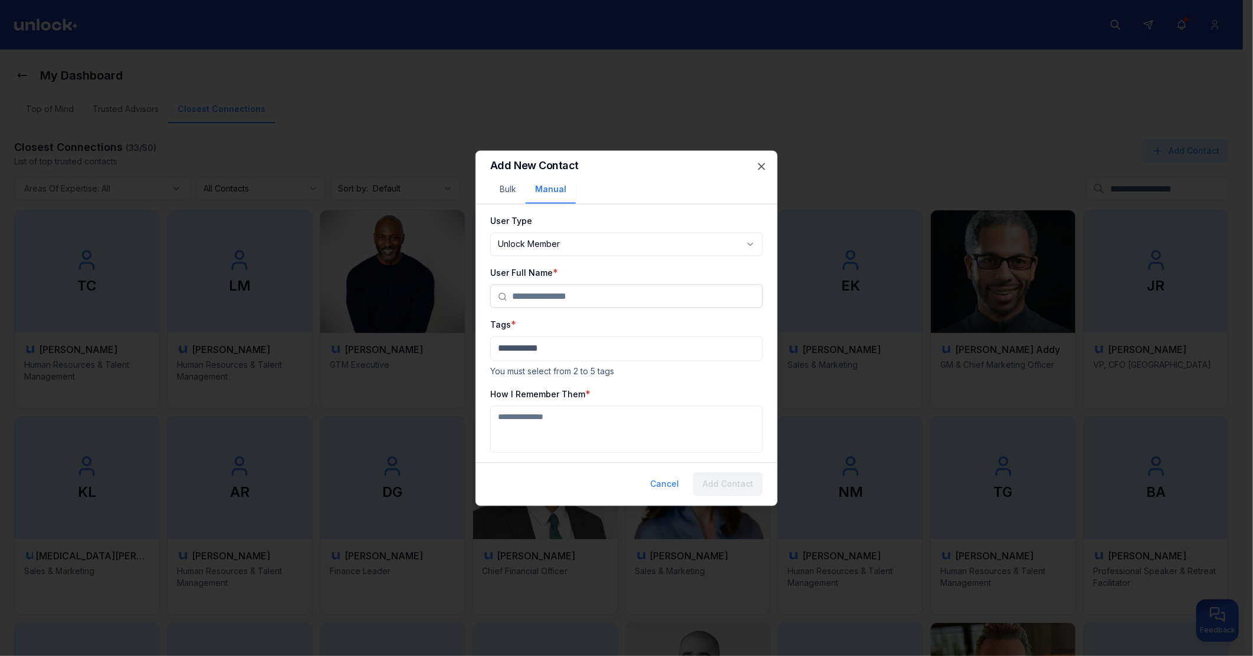
click at [570, 295] on input "text" at bounding box center [633, 297] width 243 height 24
click at [620, 245] on body "My Dashboard Top of Mind Trusted Advisors Closest Connections Closest Connectio…" at bounding box center [621, 328] width 1243 height 656
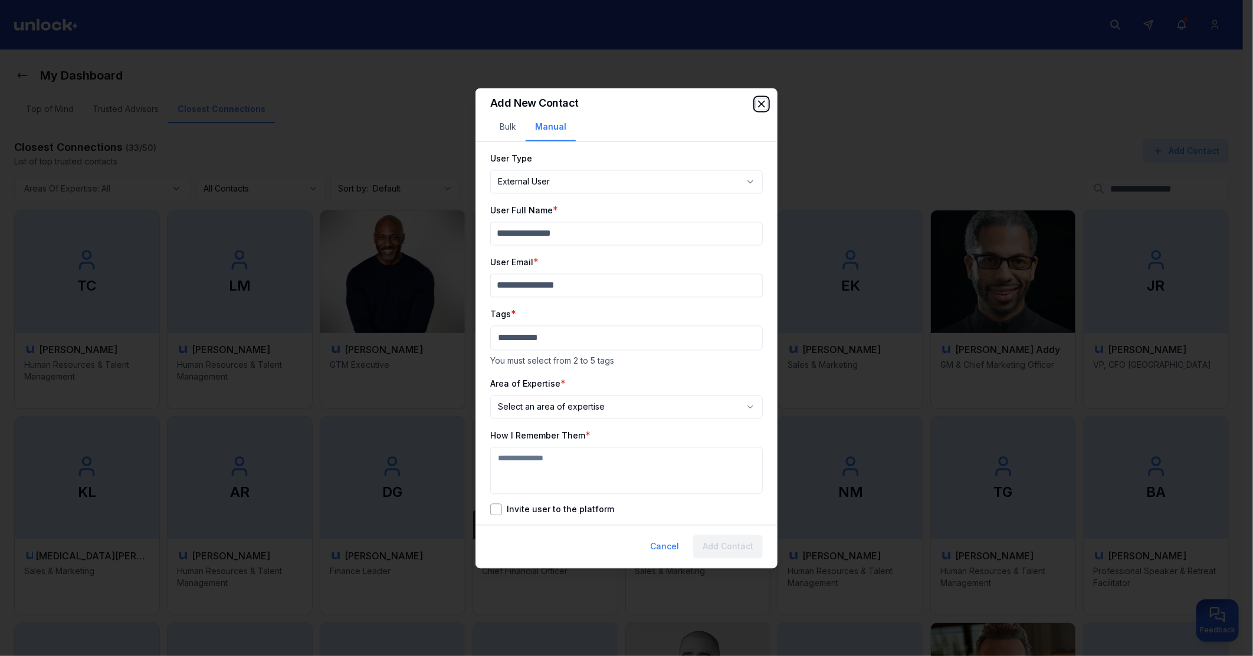
click at [764, 98] on icon "button" at bounding box center [761, 104] width 12 height 12
select select "********"
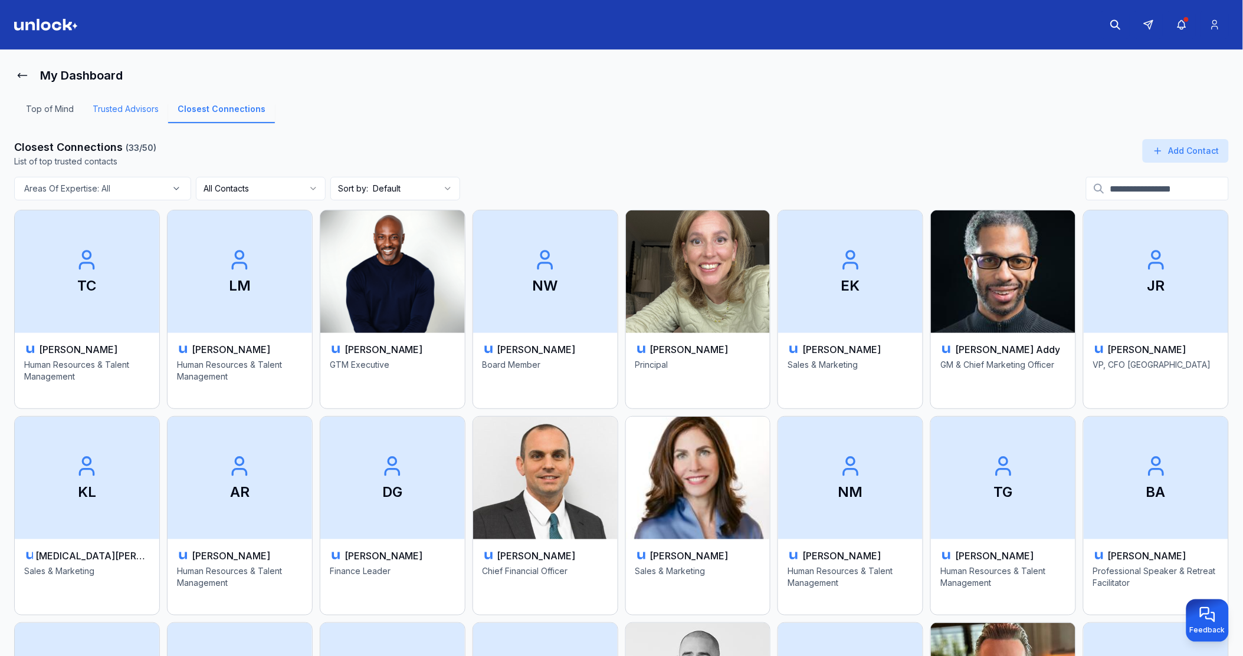
click at [113, 111] on link "Trusted Advisors" at bounding box center [125, 113] width 85 height 20
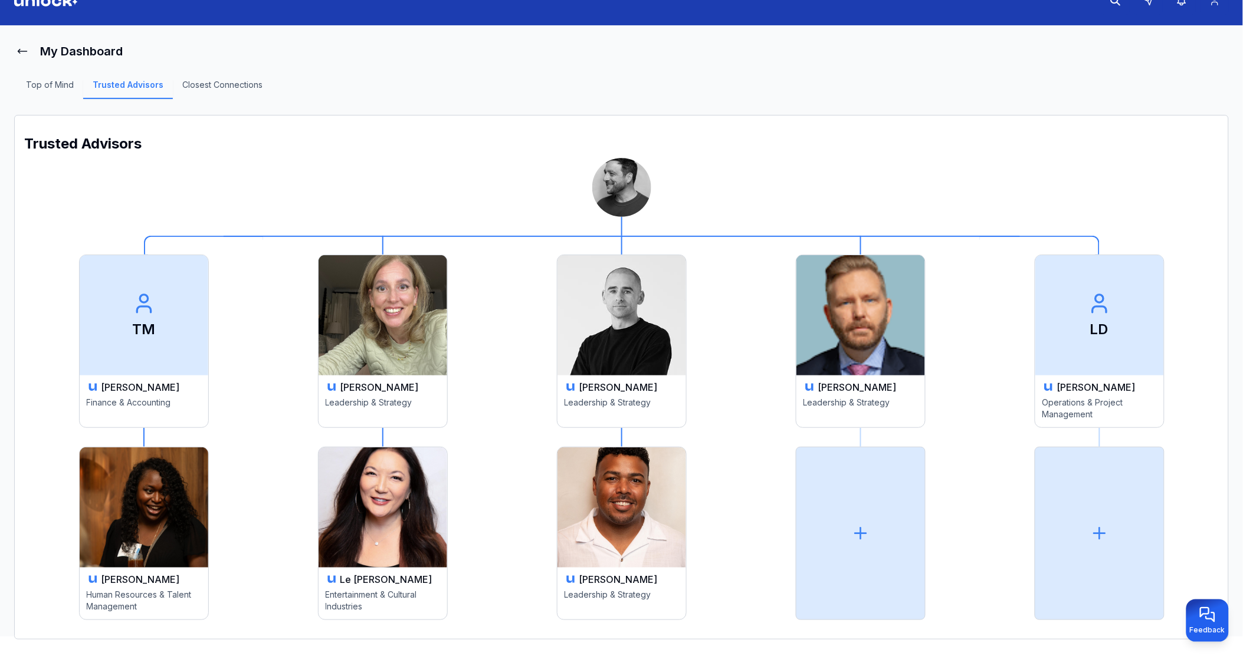
scroll to position [43, 0]
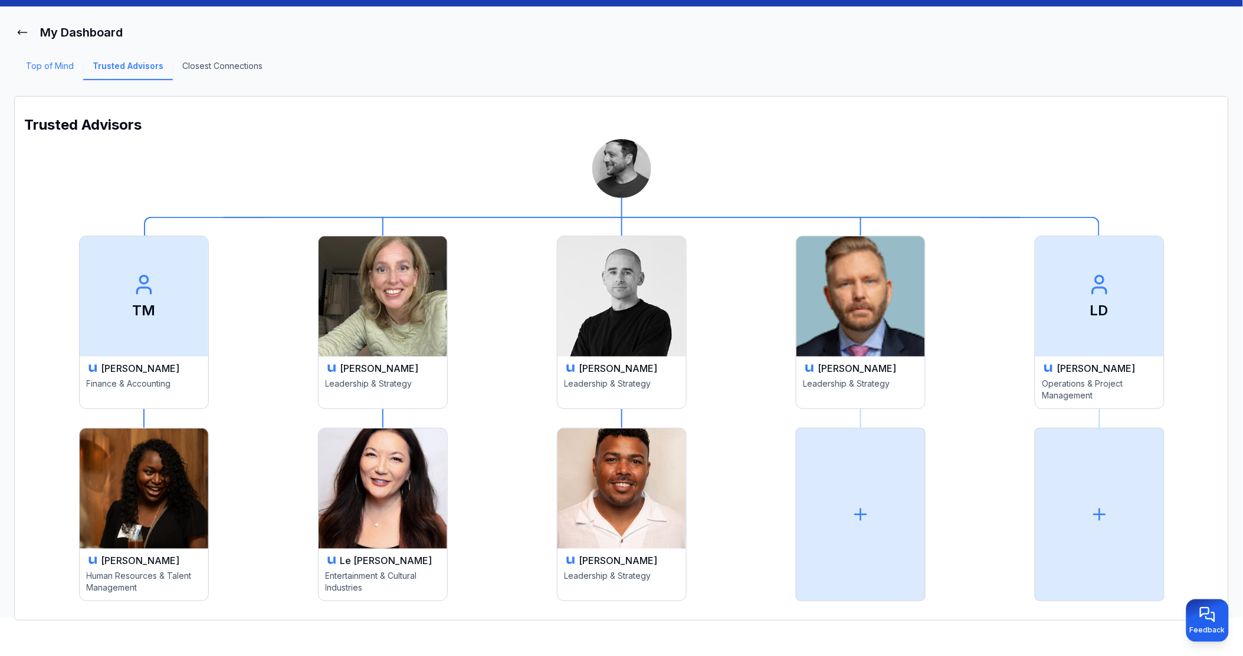
click at [35, 70] on link "Top of Mind" at bounding box center [50, 70] width 67 height 20
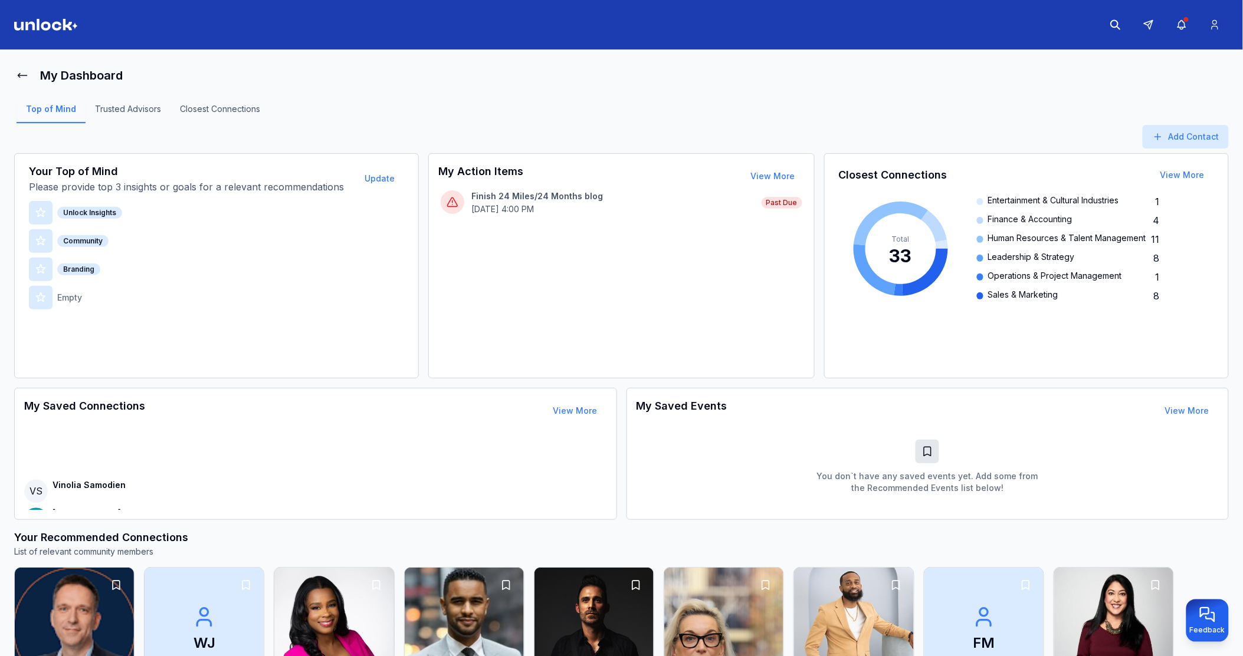
click at [12, 72] on main "My Dashboard Top of Mind Trusted Advisors Closest Connections Add Contact Your …" at bounding box center [621, 356] width 1243 height 612
click at [20, 75] on icon at bounding box center [23, 76] width 12 height 12
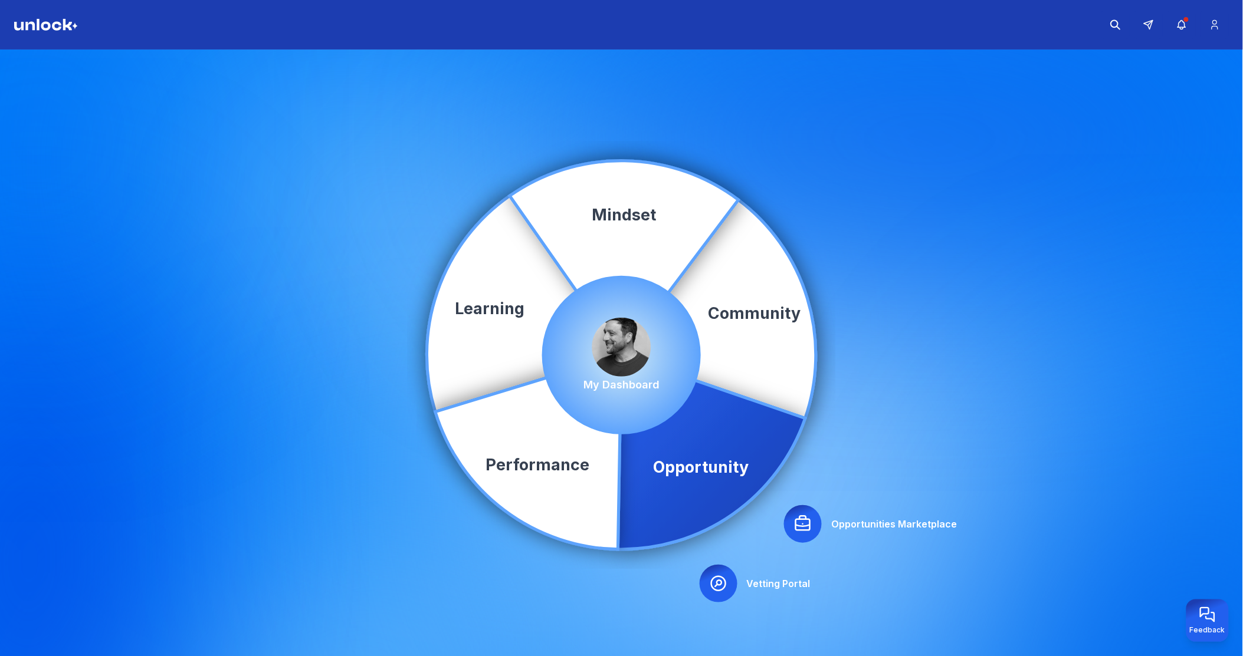
click at [806, 523] on icon at bounding box center [802, 524] width 19 height 19
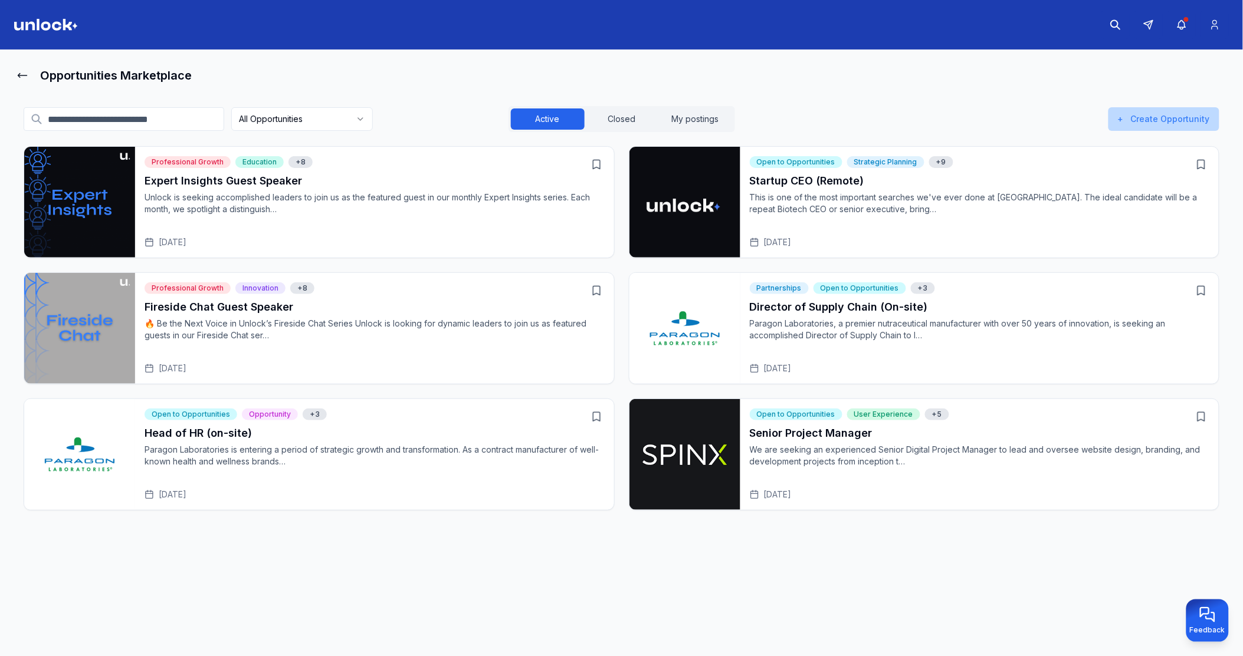
click at [1136, 121] on button "+ Create Opportunity" at bounding box center [1163, 119] width 111 height 24
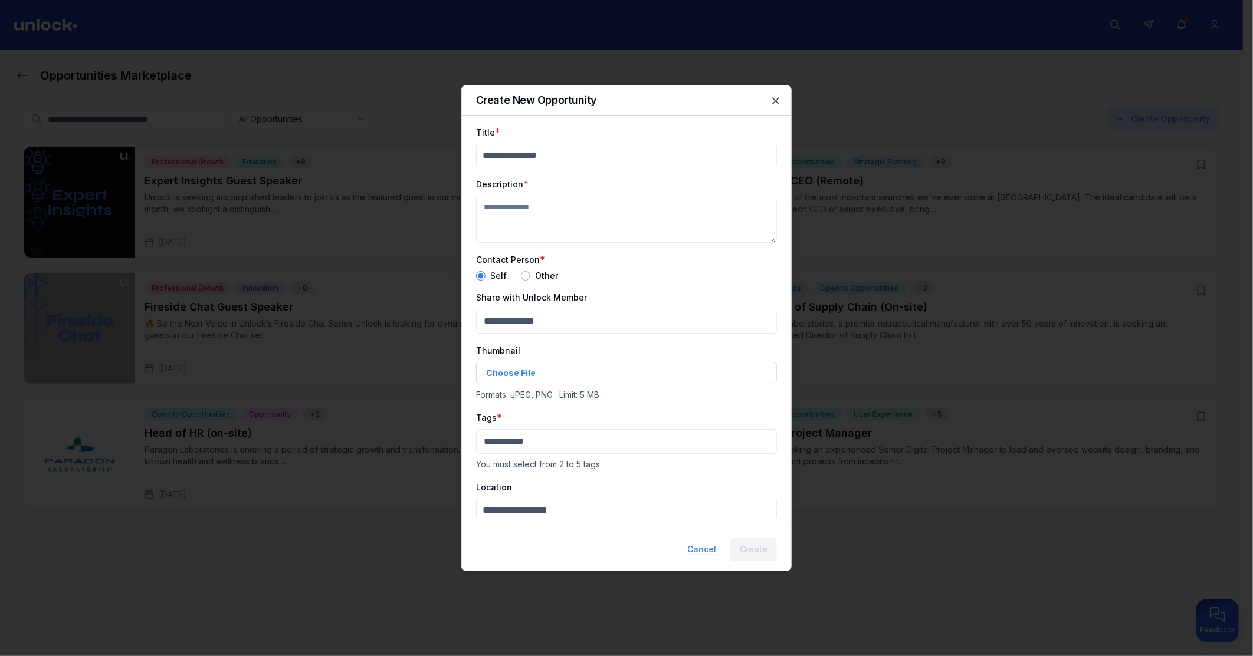
click at [701, 551] on button "Cancel" at bounding box center [702, 550] width 48 height 24
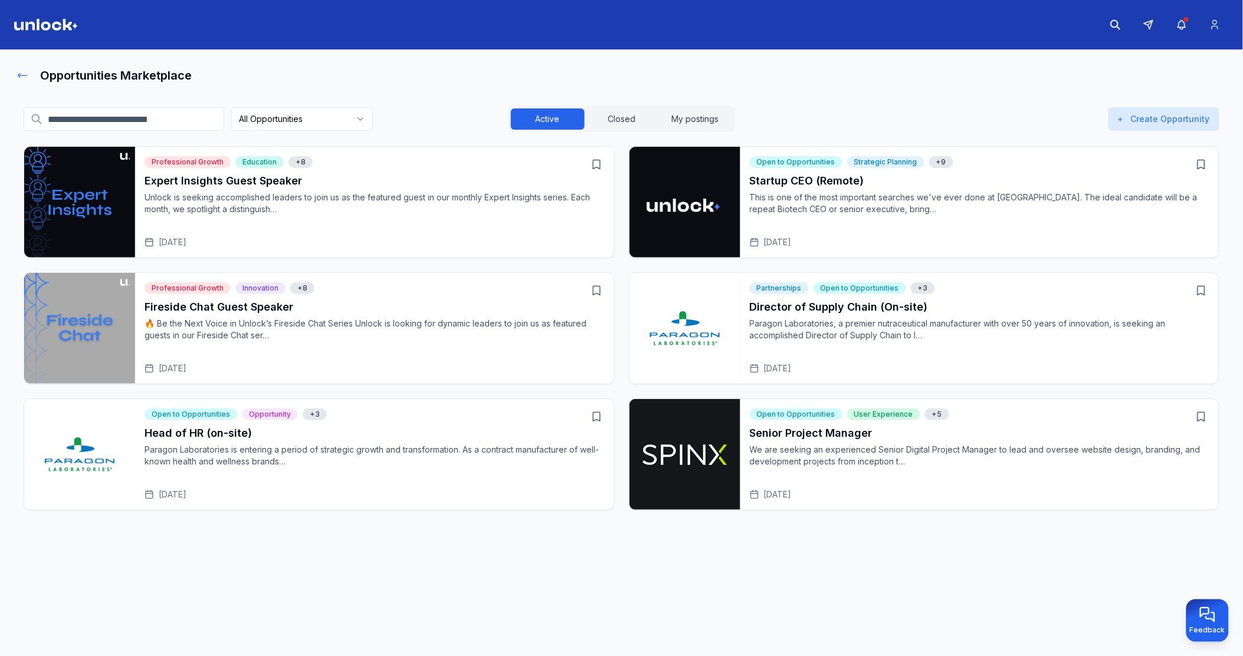
click at [24, 73] on icon at bounding box center [23, 76] width 12 height 12
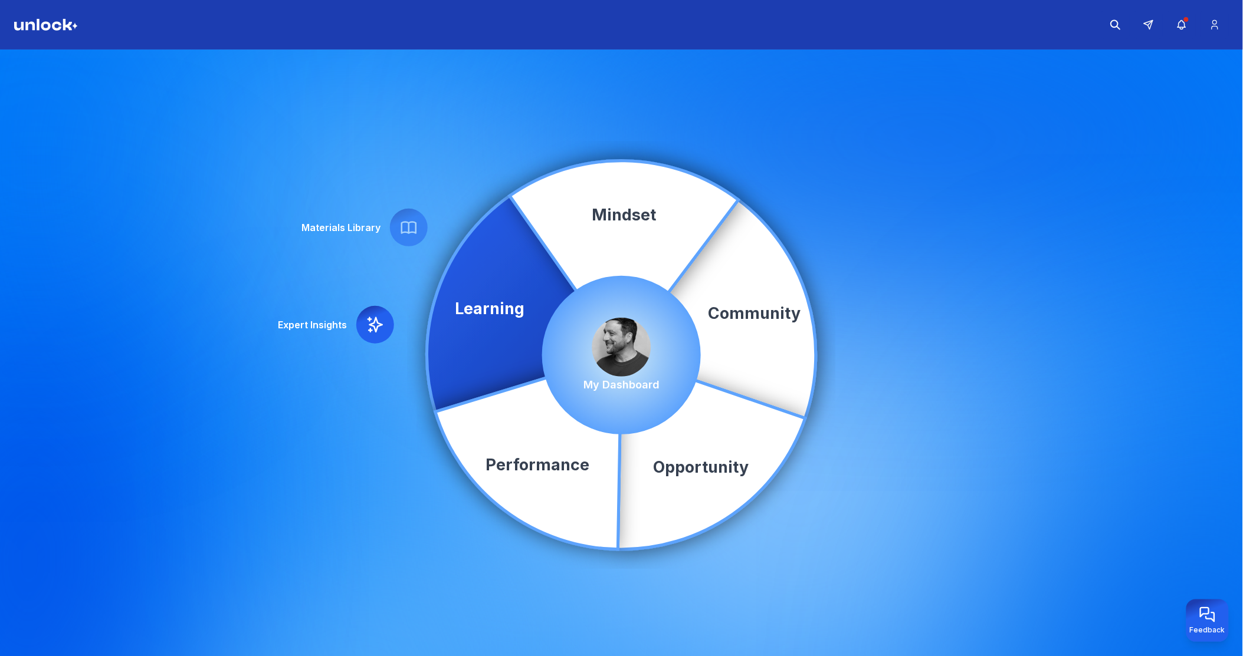
click at [372, 323] on icon at bounding box center [375, 325] width 19 height 19
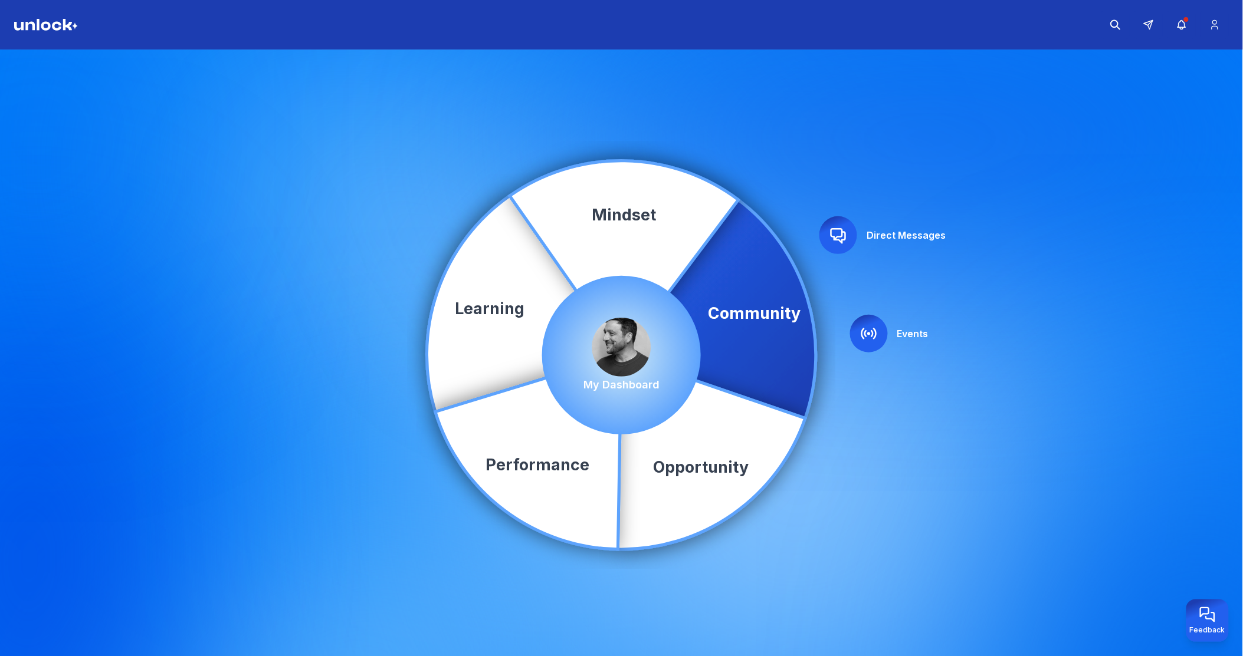
click at [616, 344] on img at bounding box center [621, 347] width 59 height 59
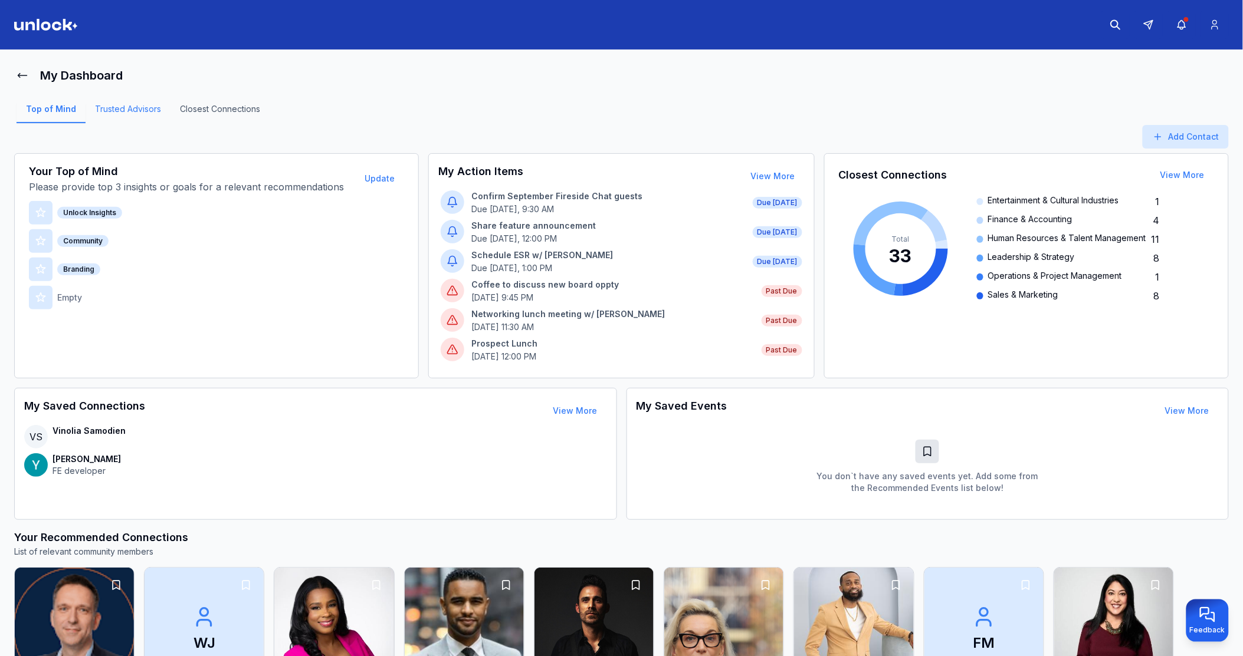
click at [146, 108] on link "Trusted Advisors" at bounding box center [128, 113] width 85 height 20
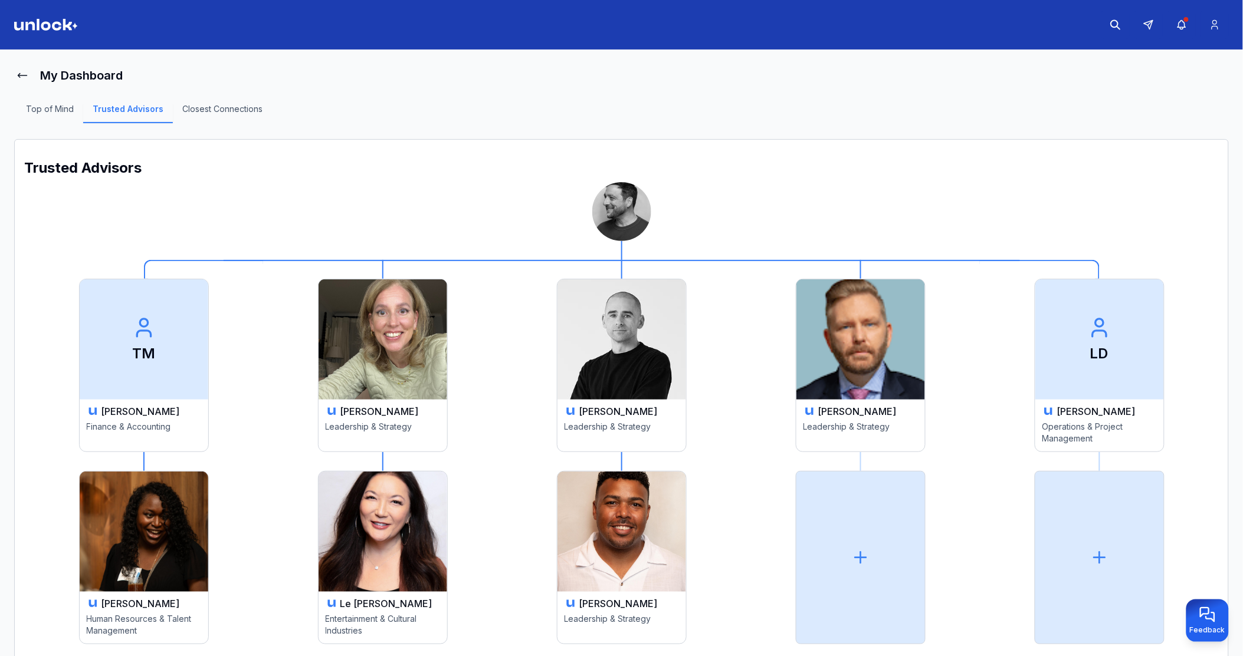
click at [631, 349] on img at bounding box center [621, 340] width 129 height 120
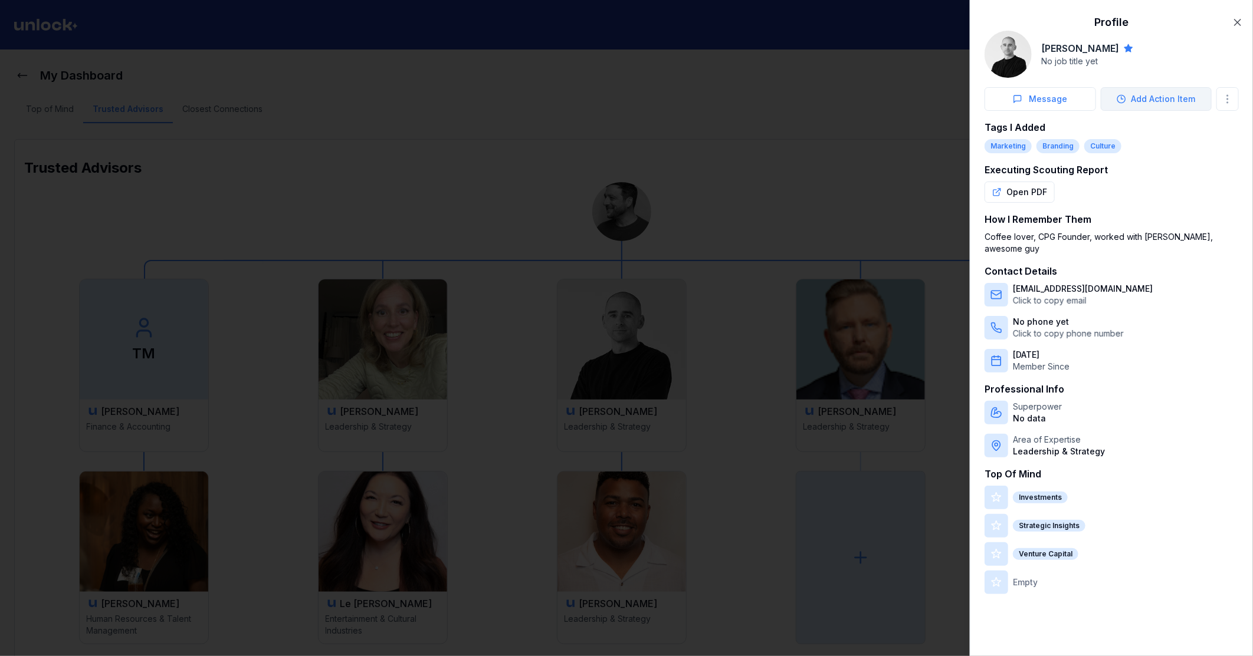
click at [1190, 97] on button "Add Action Item" at bounding box center [1155, 99] width 111 height 24
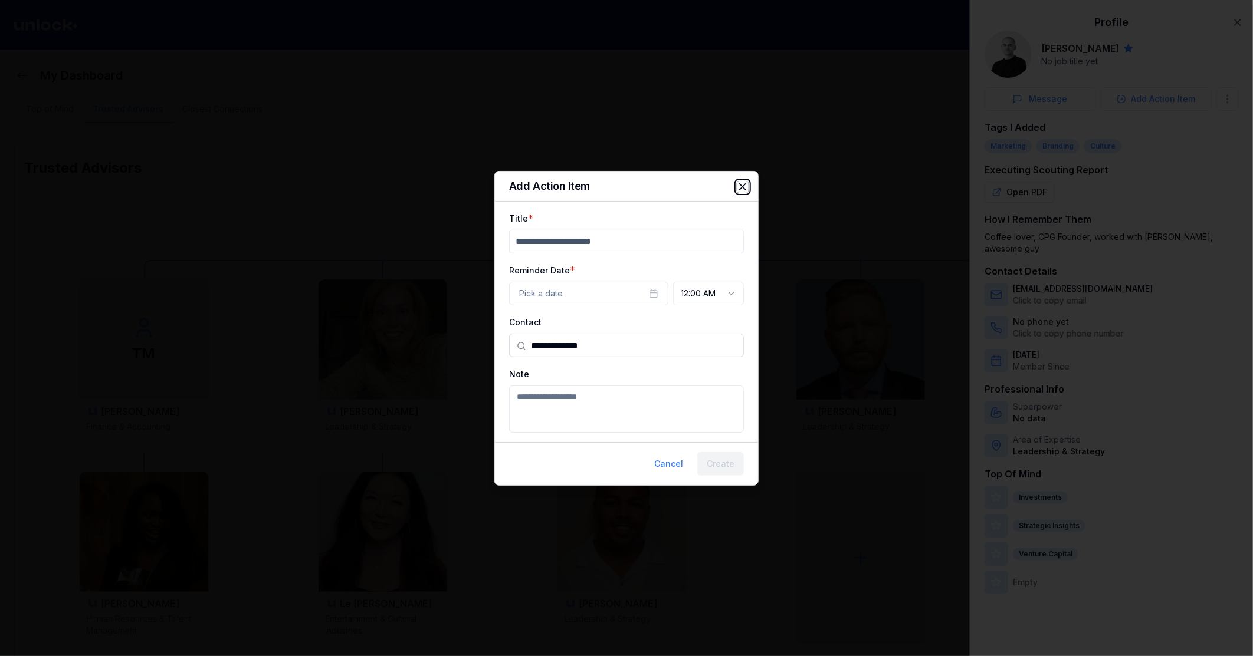
click at [744, 184] on icon "button" at bounding box center [743, 187] width 12 height 12
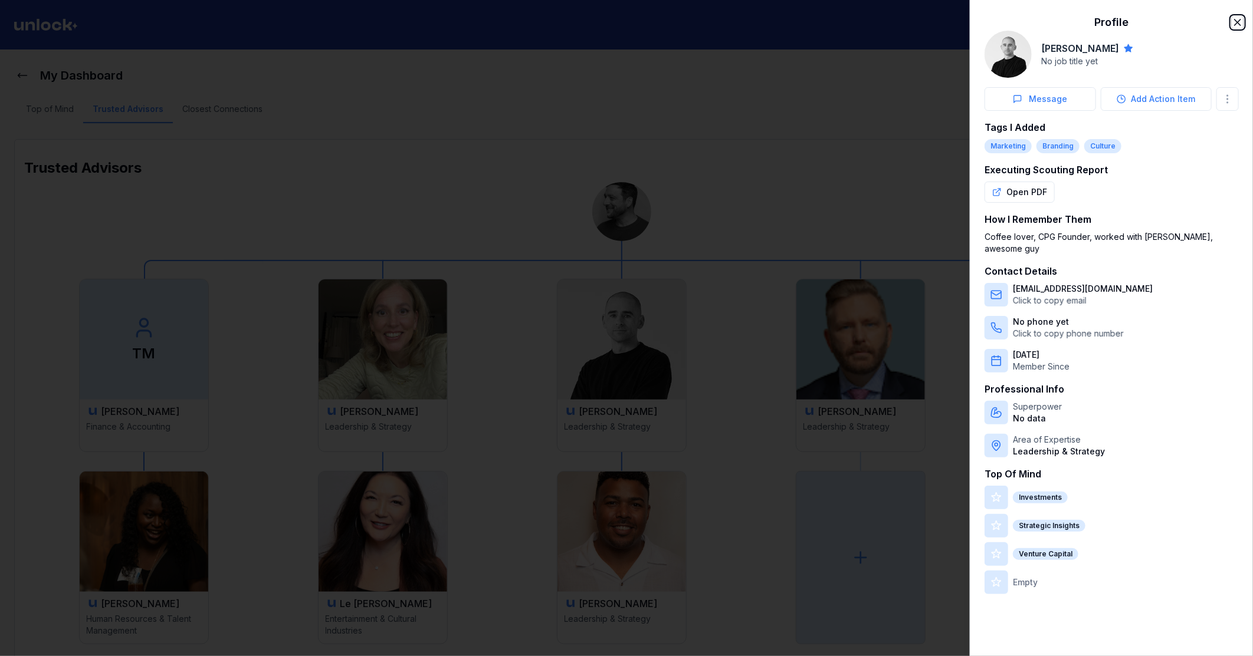
click at [1236, 20] on icon "button" at bounding box center [1237, 23] width 12 height 12
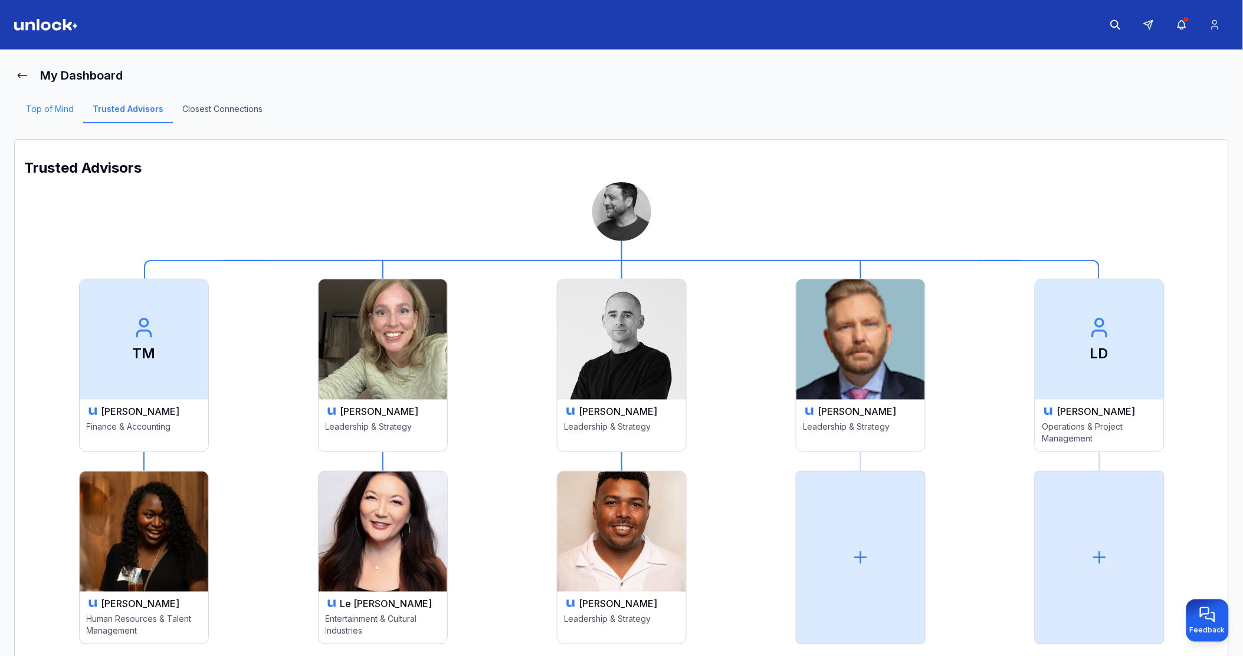
click at [62, 106] on link "Top of Mind" at bounding box center [50, 113] width 67 height 20
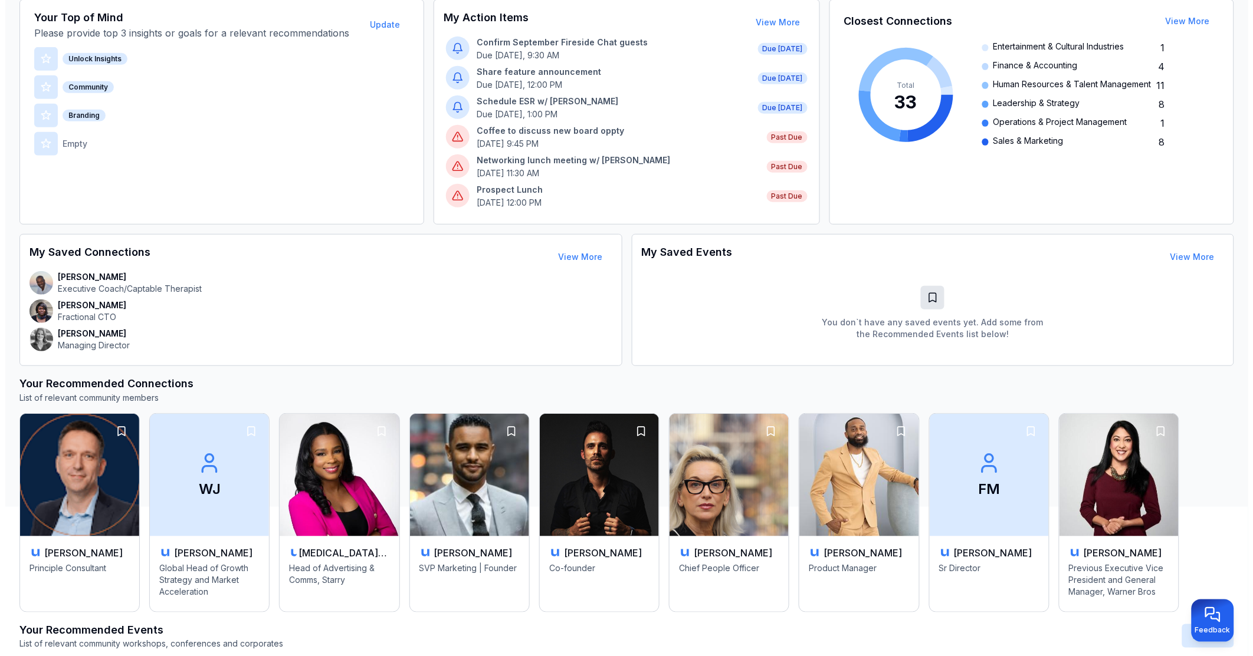
scroll to position [431, 0]
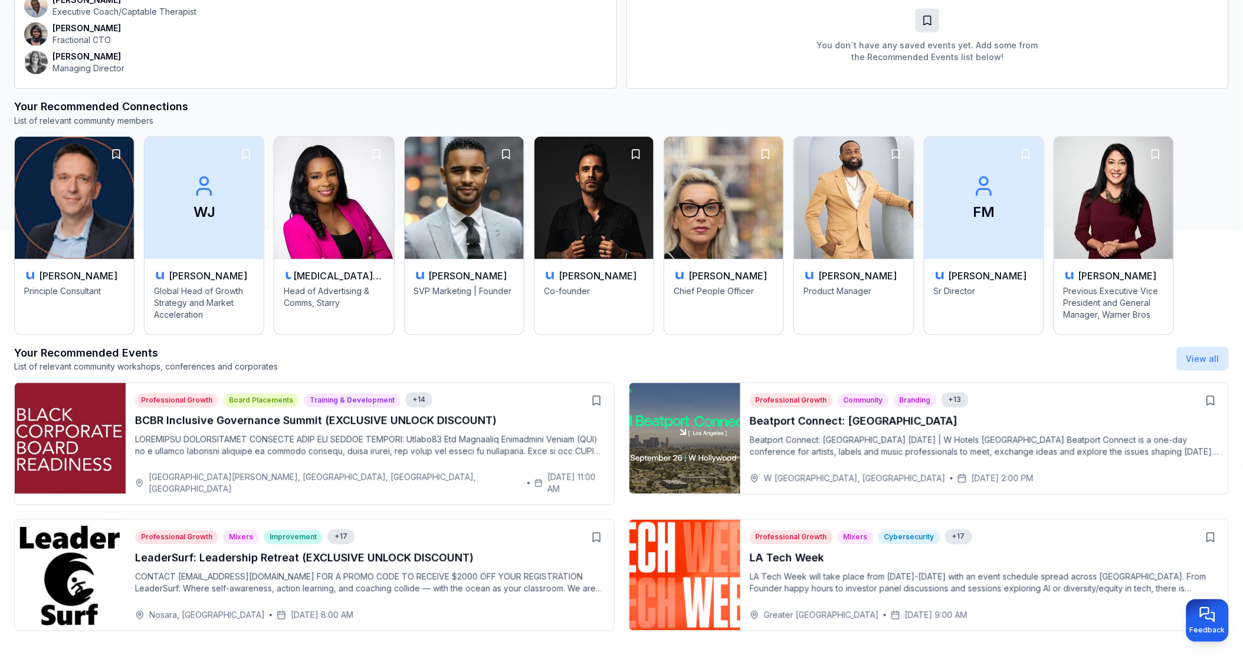
click at [310, 432] on div "BCBR Inclusive Governance Summit (EXCLUSIVE UNLOCK DISCOUNT)" at bounding box center [369, 440] width 469 height 54
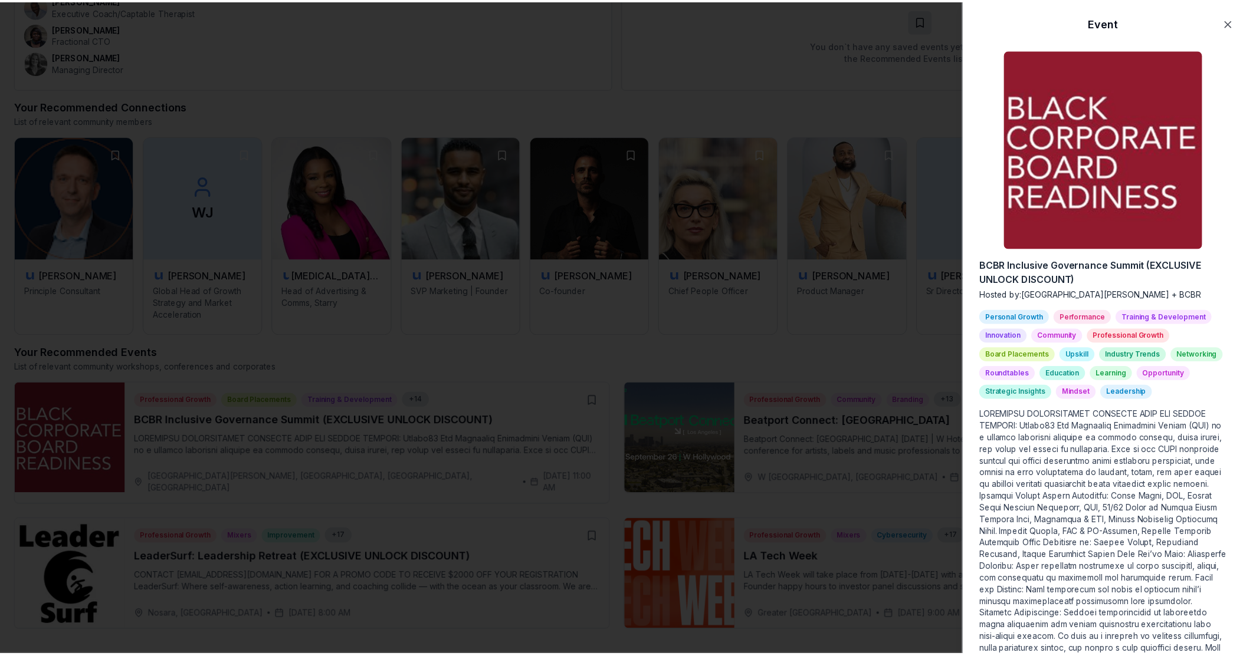
scroll to position [339, 0]
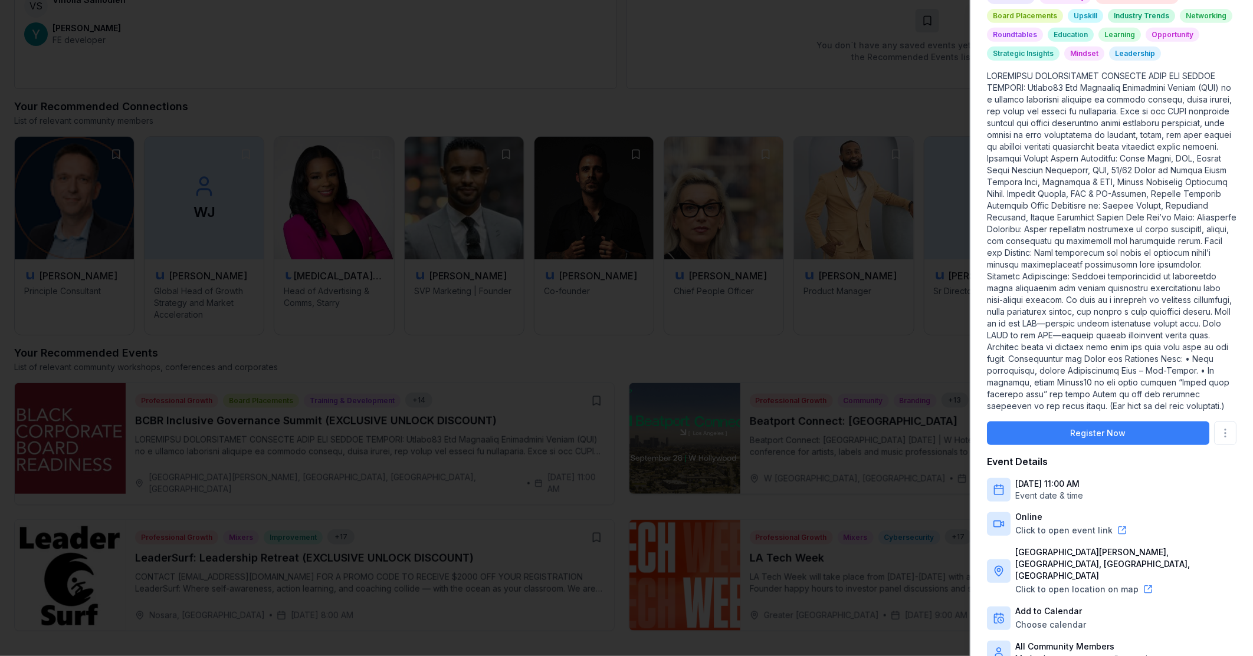
click at [1045, 606] on p "Add to Calendar" at bounding box center [1050, 612] width 71 height 12
click at [906, 85] on div at bounding box center [626, 328] width 1253 height 656
click at [479, 343] on div at bounding box center [626, 328] width 1253 height 656
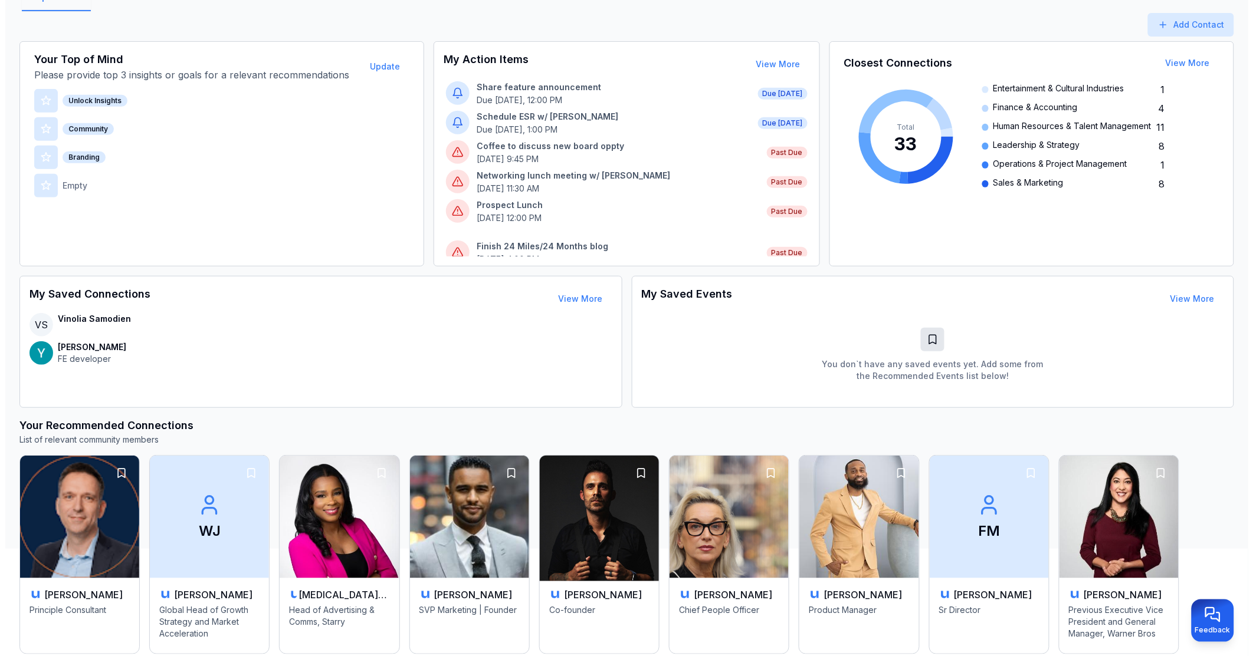
scroll to position [0, 0]
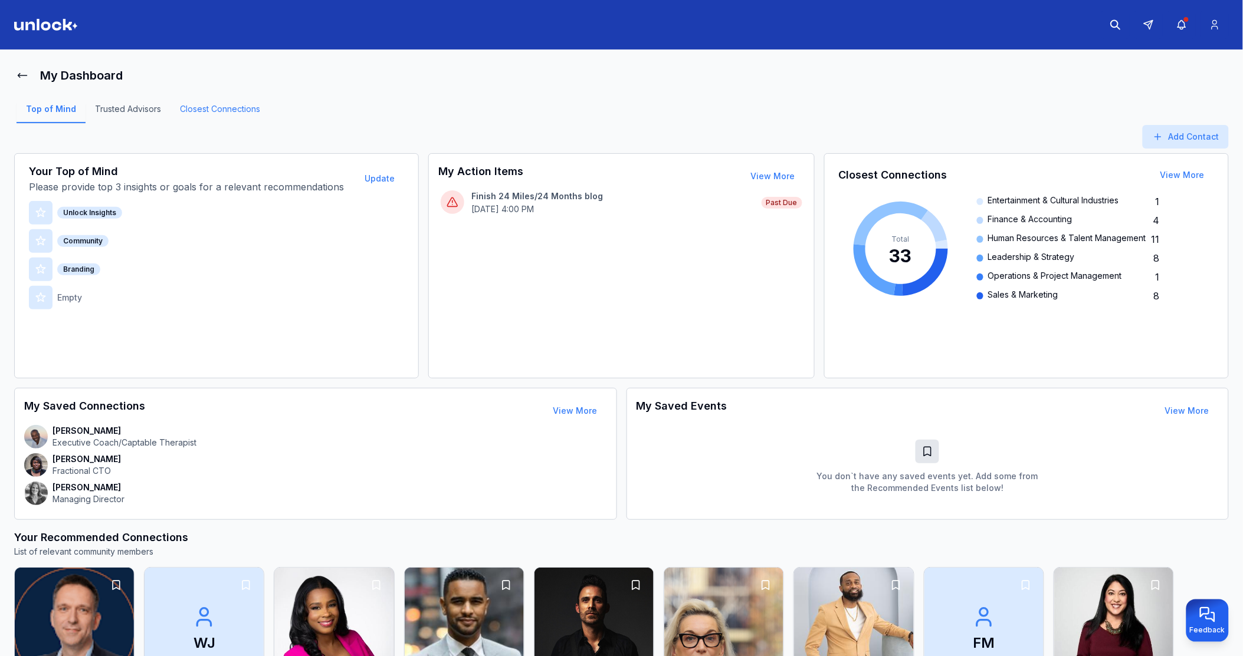
click at [252, 112] on link "Closest Connections" at bounding box center [219, 113] width 99 height 20
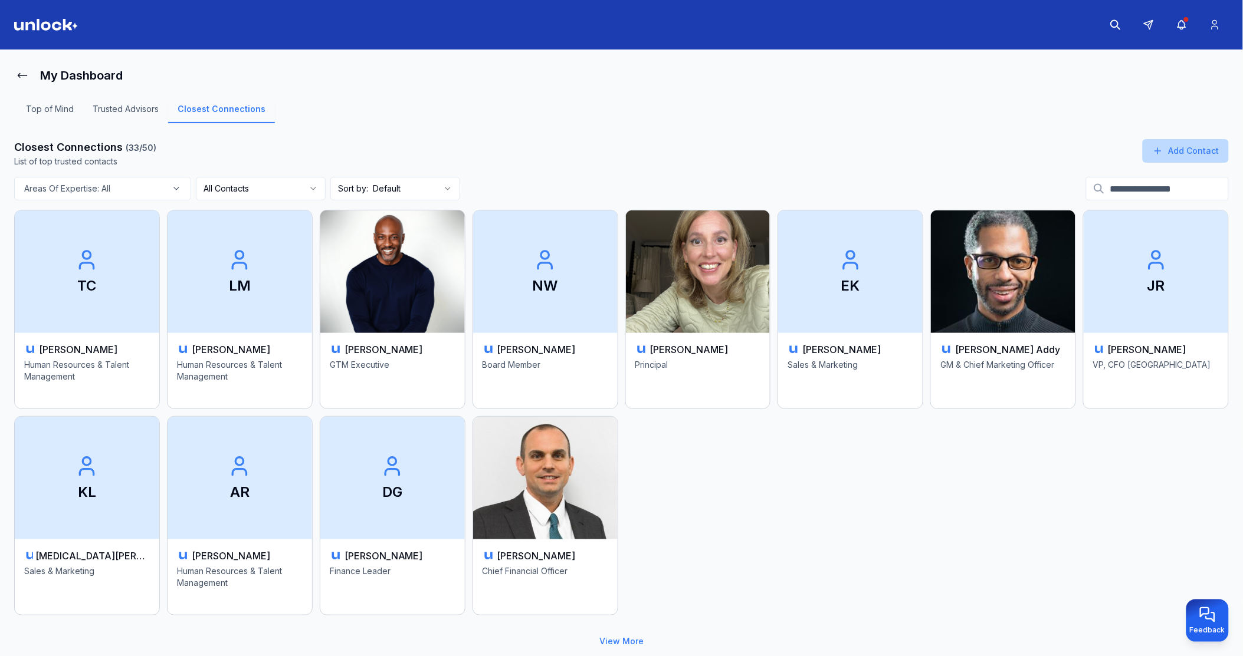
click at [1177, 150] on button "Add Contact" at bounding box center [1185, 151] width 86 height 24
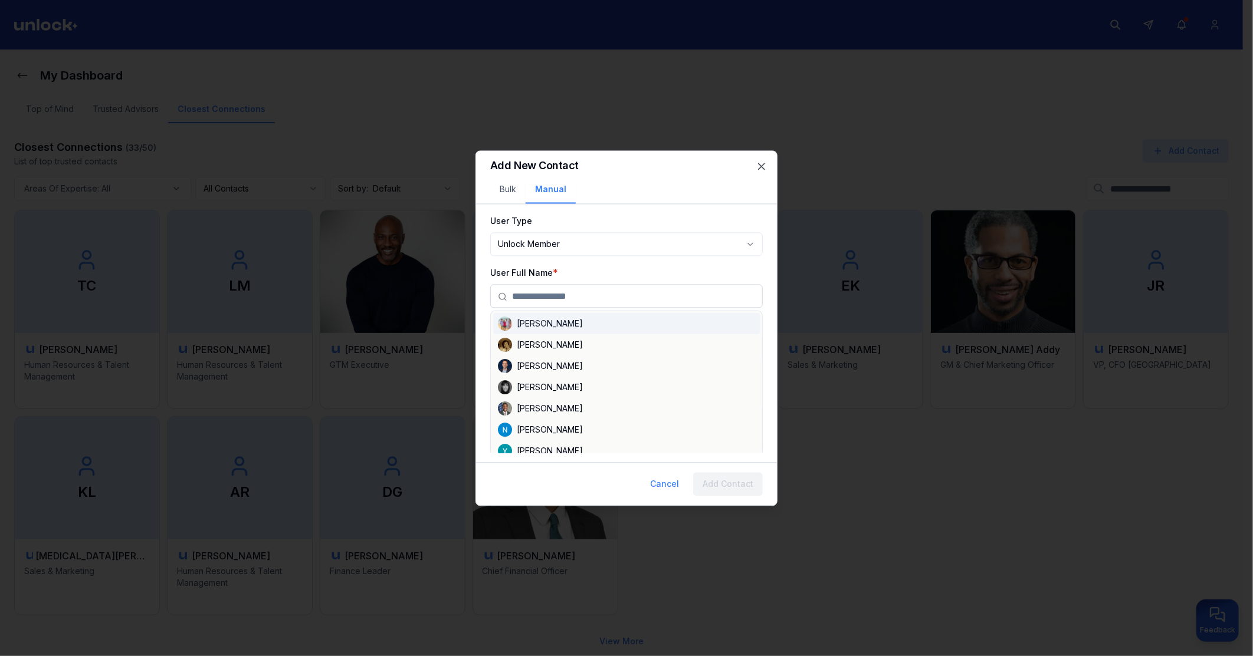
click at [563, 298] on input "text" at bounding box center [633, 297] width 243 height 24
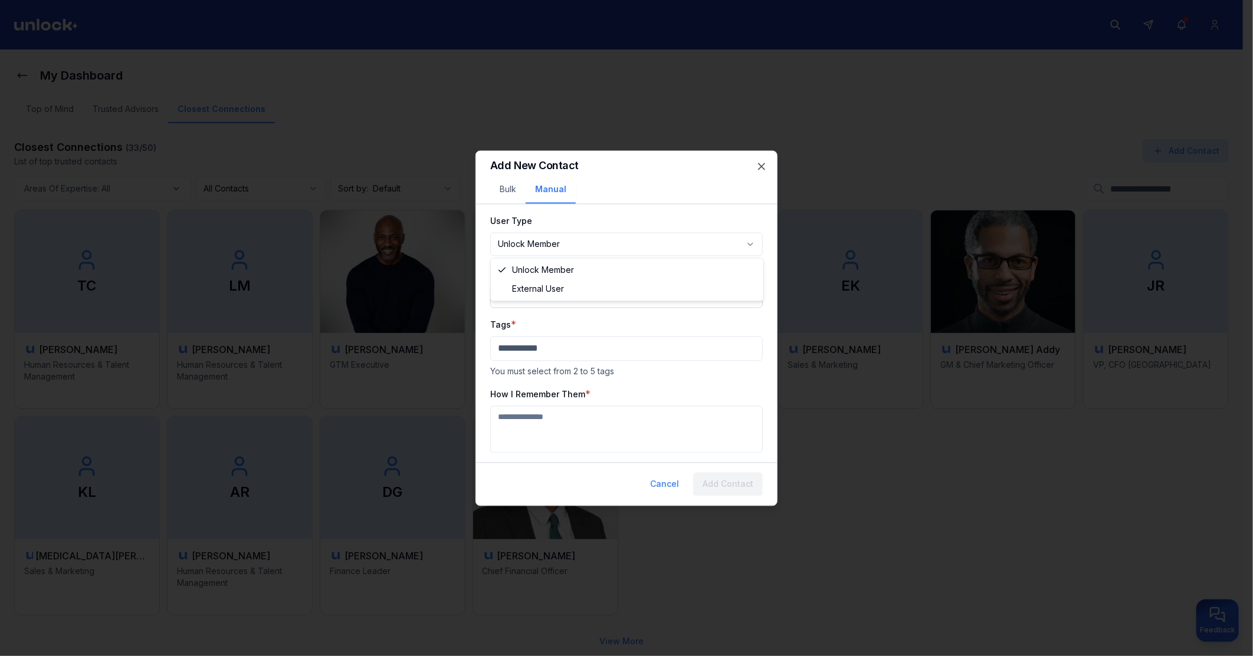
click at [553, 249] on body "**********" at bounding box center [621, 328] width 1243 height 656
select select "********"
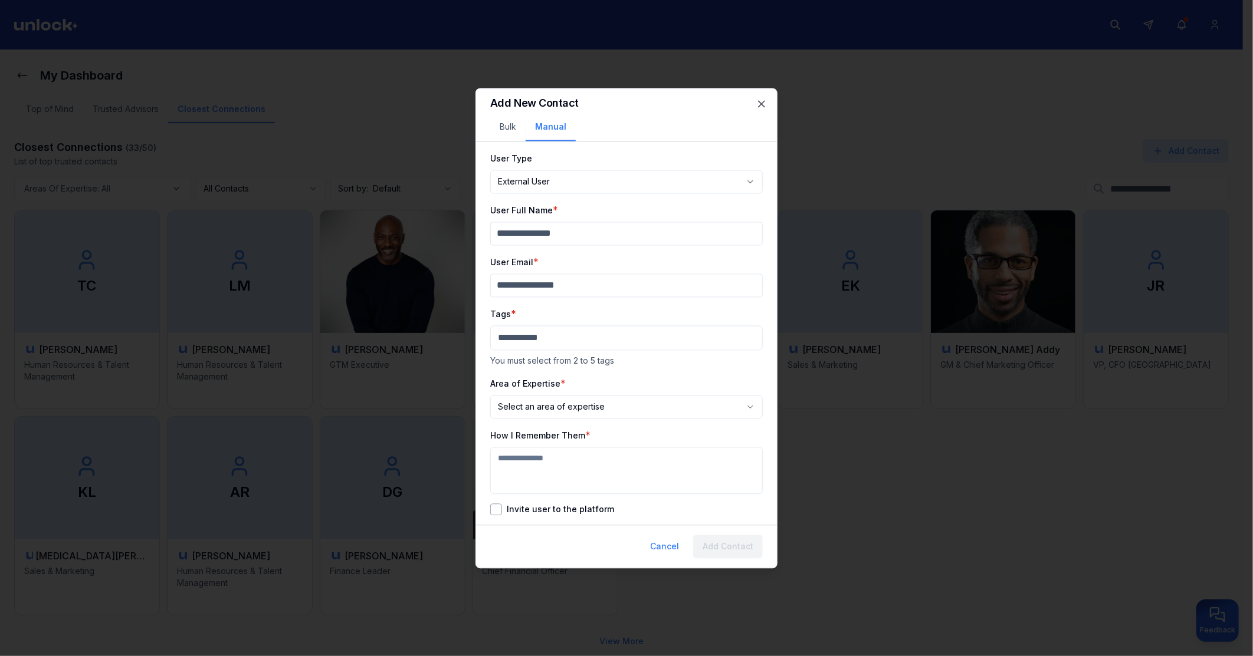
click at [562, 175] on body "**********" at bounding box center [621, 328] width 1243 height 656
click at [641, 304] on body "**********" at bounding box center [621, 328] width 1243 height 656
click at [594, 236] on input "User Full Name" at bounding box center [626, 234] width 272 height 24
click at [578, 234] on input "*******" at bounding box center [626, 234] width 272 height 24
type input "*"
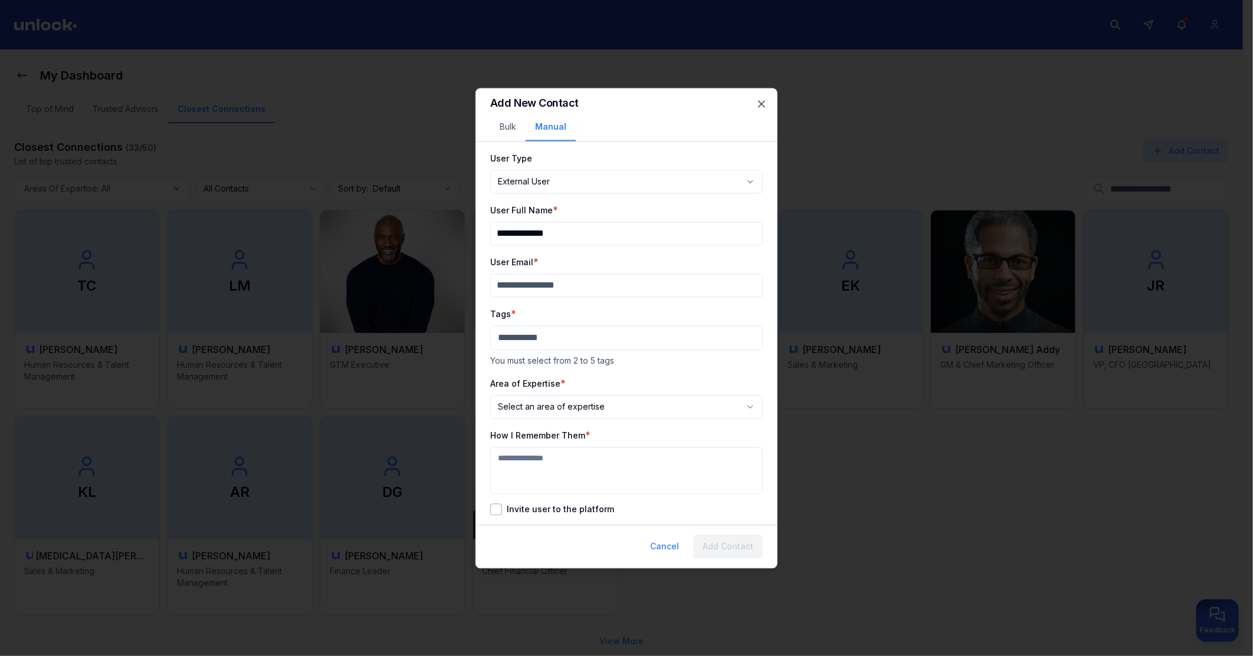
type input "**********"
click at [564, 343] on body "**********" at bounding box center [621, 328] width 1243 height 656
click at [518, 395] on p "Finance" at bounding box center [514, 393] width 33 height 12
click at [503, 385] on div "Suggestions" at bounding box center [502, 384] width 9 height 9
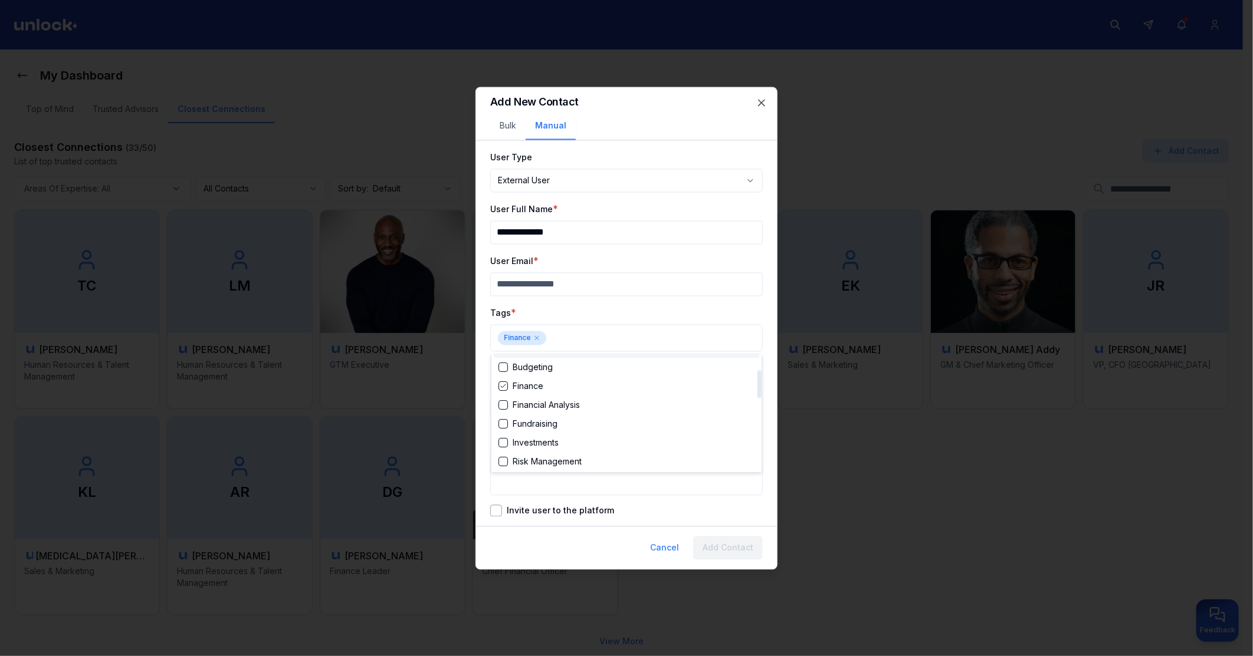
click at [577, 337] on div at bounding box center [626, 328] width 1253 height 656
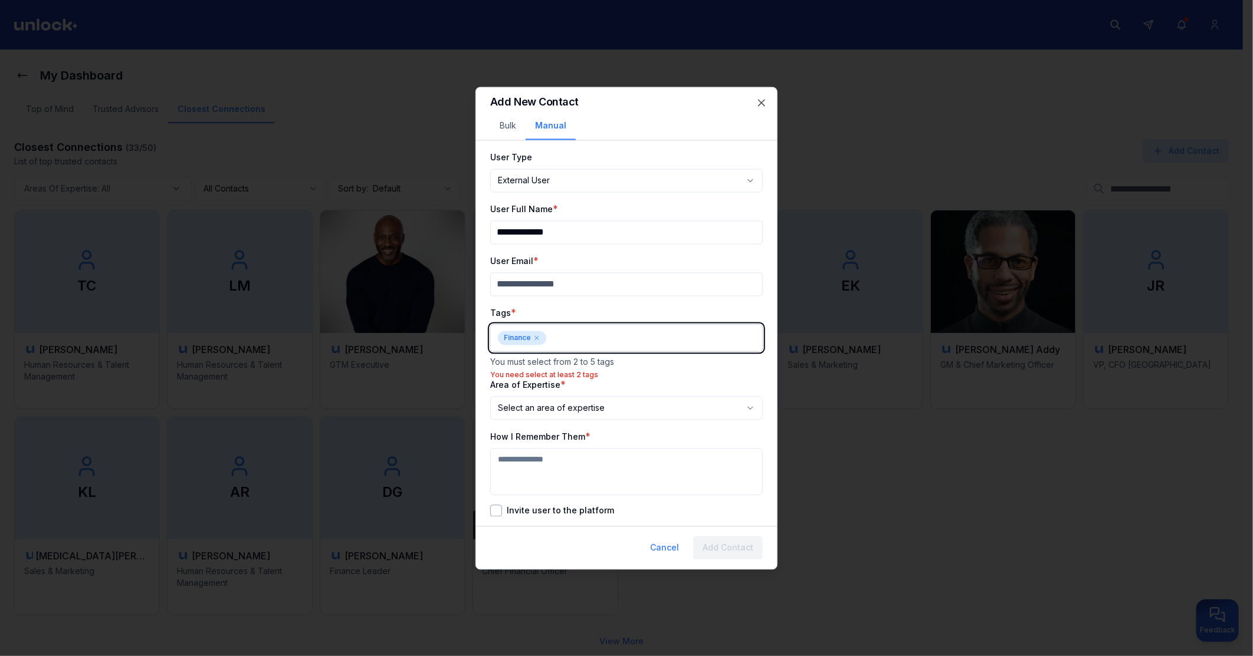
click at [577, 337] on body "**********" at bounding box center [621, 328] width 1243 height 656
type input "**"
click at [501, 407] on div "Suggestions" at bounding box center [502, 410] width 9 height 9
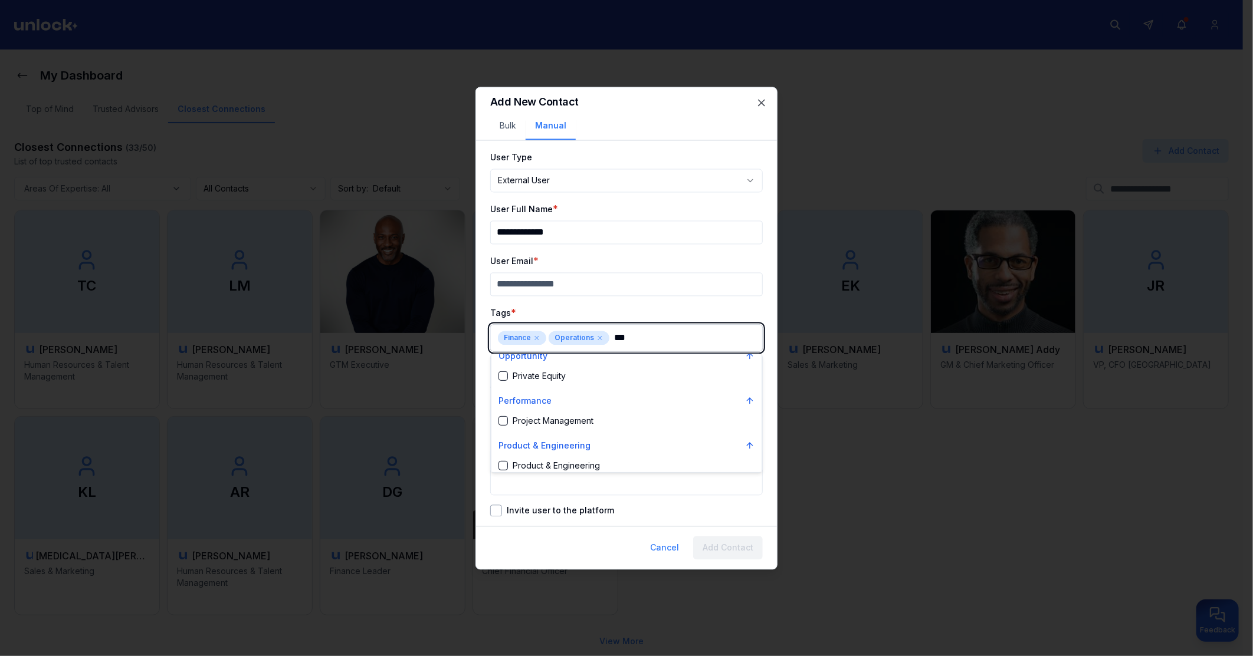
scroll to position [0, 0]
type input "***"
click at [504, 386] on div "Suggestions" at bounding box center [502, 384] width 9 height 9
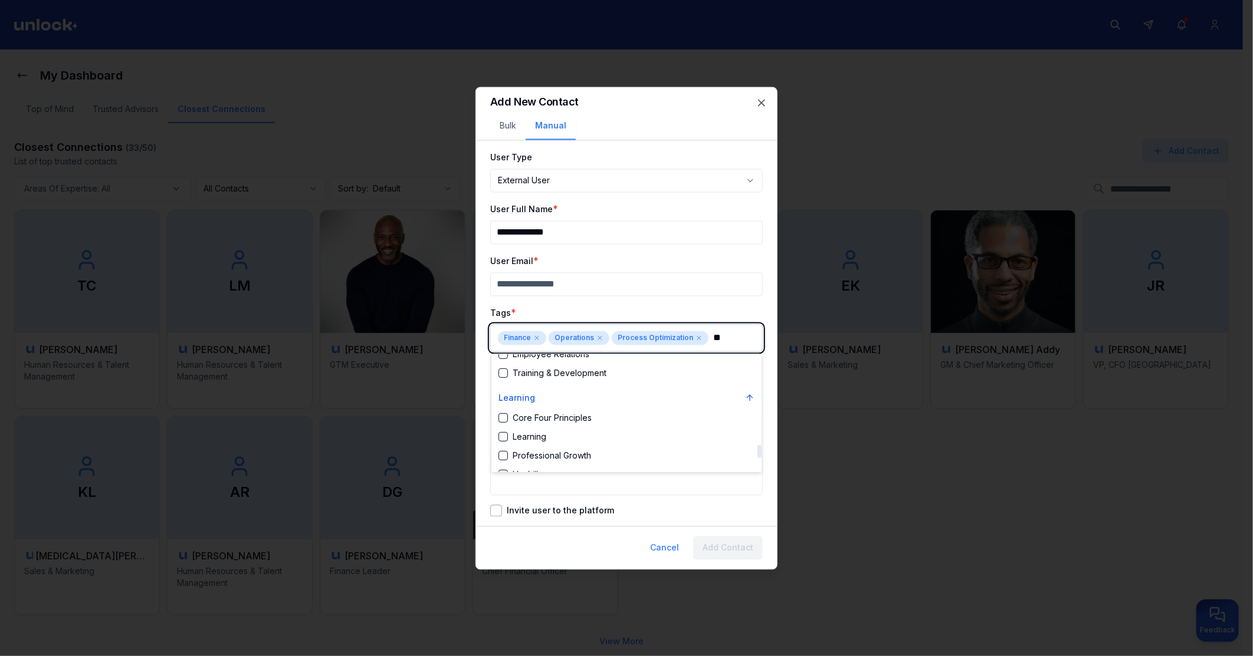
type input "***"
click at [506, 416] on div "Suggestions" at bounding box center [502, 418] width 9 height 9
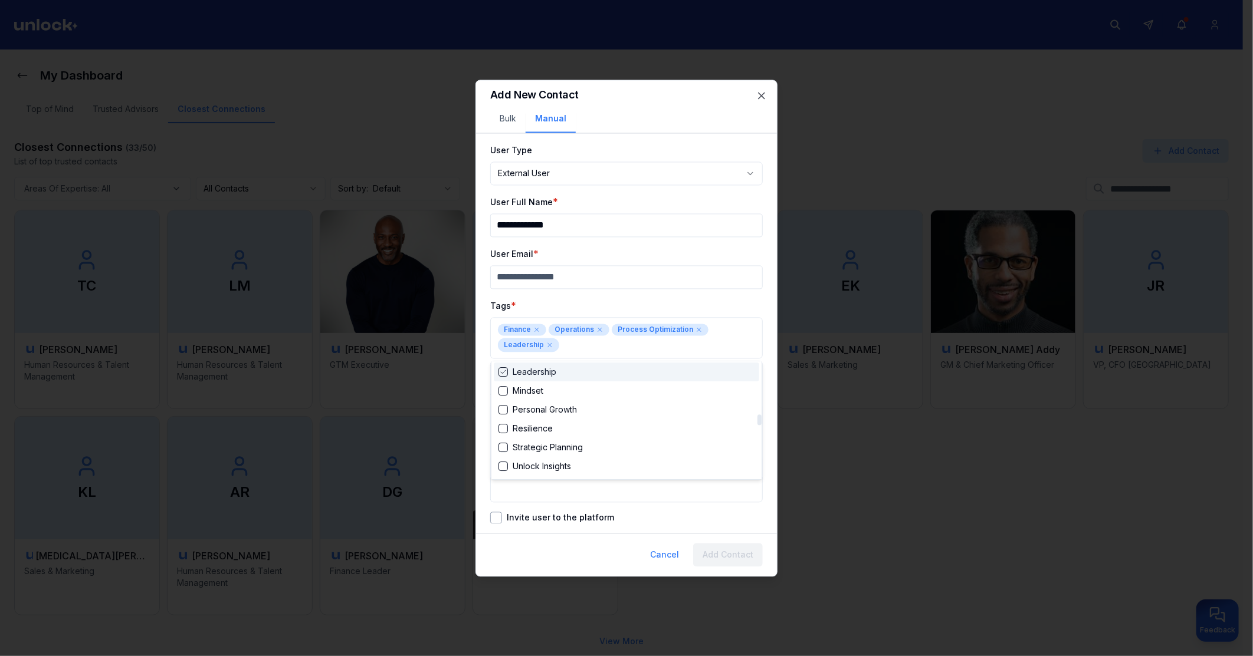
click at [602, 296] on div at bounding box center [626, 328] width 1253 height 656
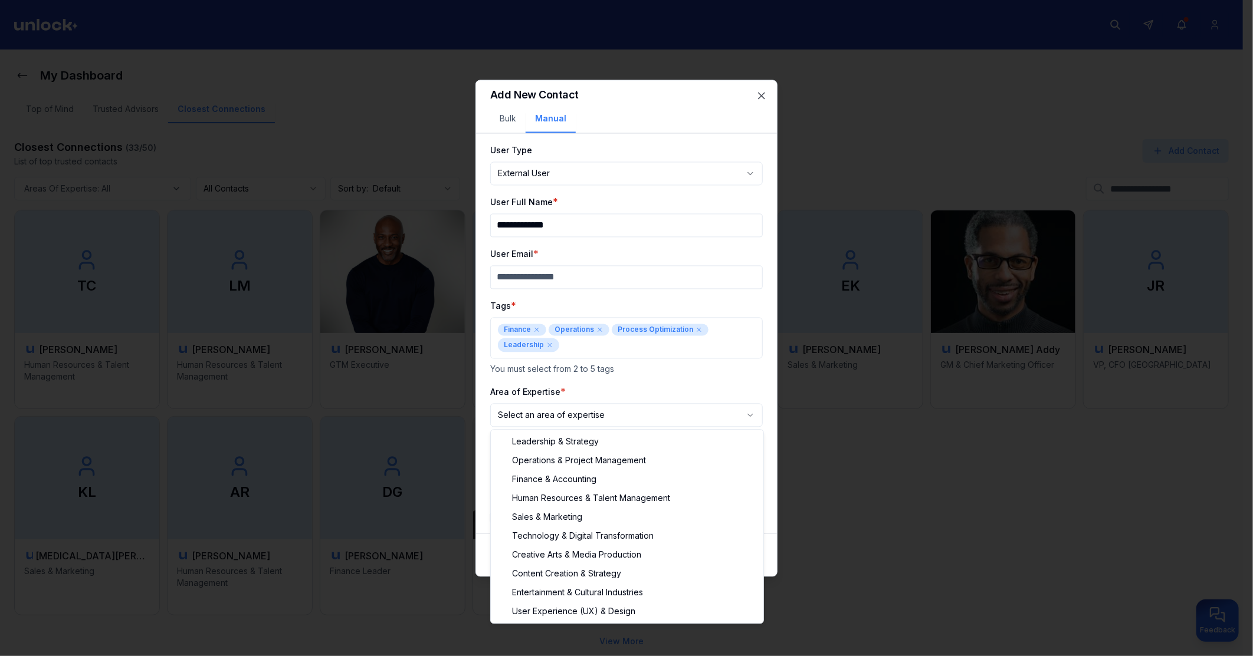
click at [599, 416] on body "**********" at bounding box center [621, 328] width 1243 height 656
select select "**********"
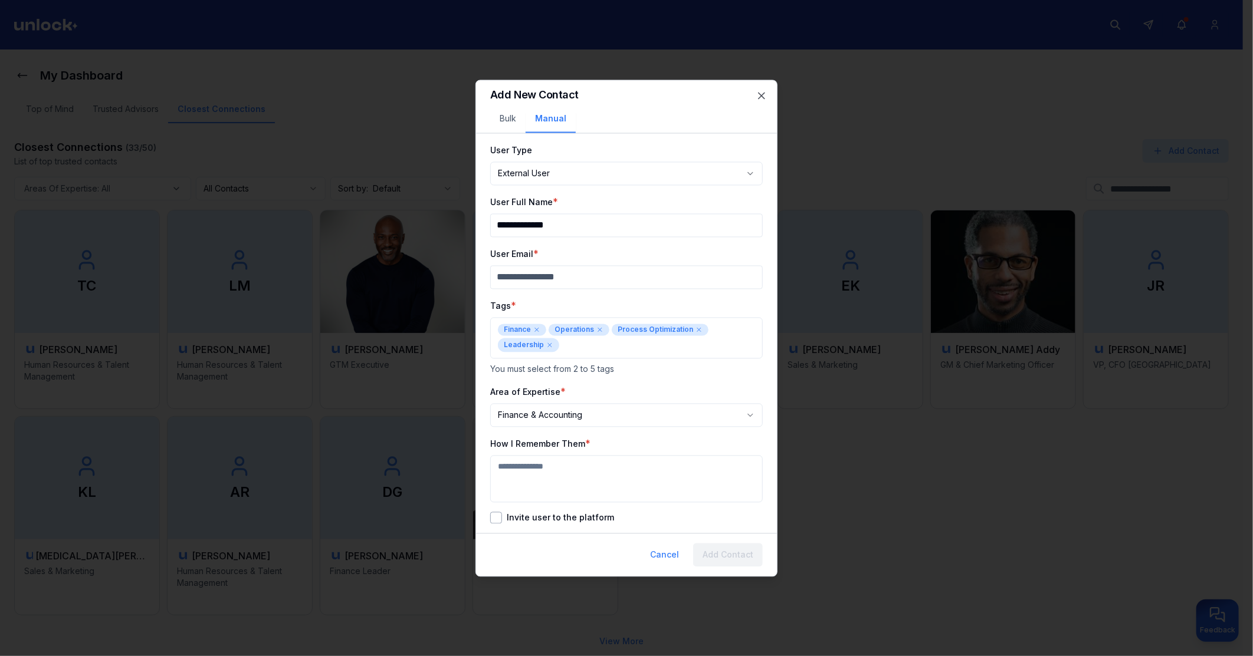
click at [579, 467] on textarea "How I Remember Them" at bounding box center [626, 478] width 272 height 47
type textarea "**********"
click at [556, 518] on label "Invite user to the platform" at bounding box center [560, 518] width 107 height 8
click at [502, 518] on button "Invite user to the platform" at bounding box center [496, 518] width 12 height 12
click at [553, 279] on input "User Email" at bounding box center [626, 277] width 272 height 24
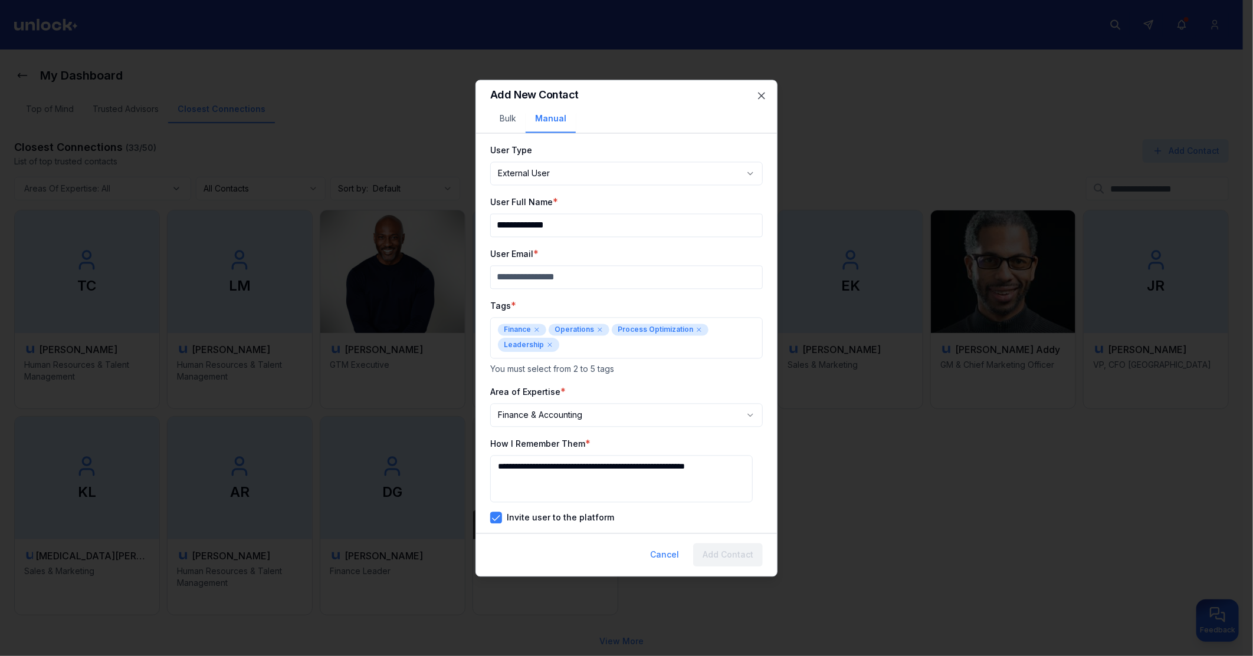
paste input "**********"
type input "**********"
click at [727, 552] on button "Add Contact" at bounding box center [728, 555] width 70 height 24
select select "********"
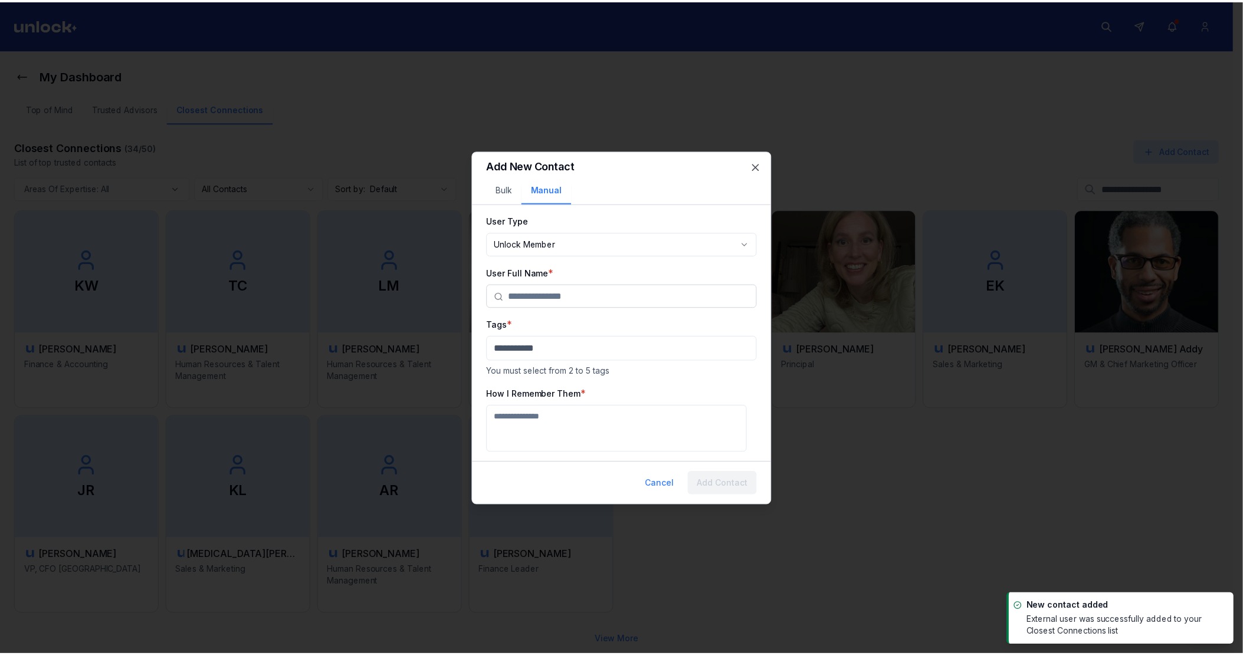
scroll to position [0, 0]
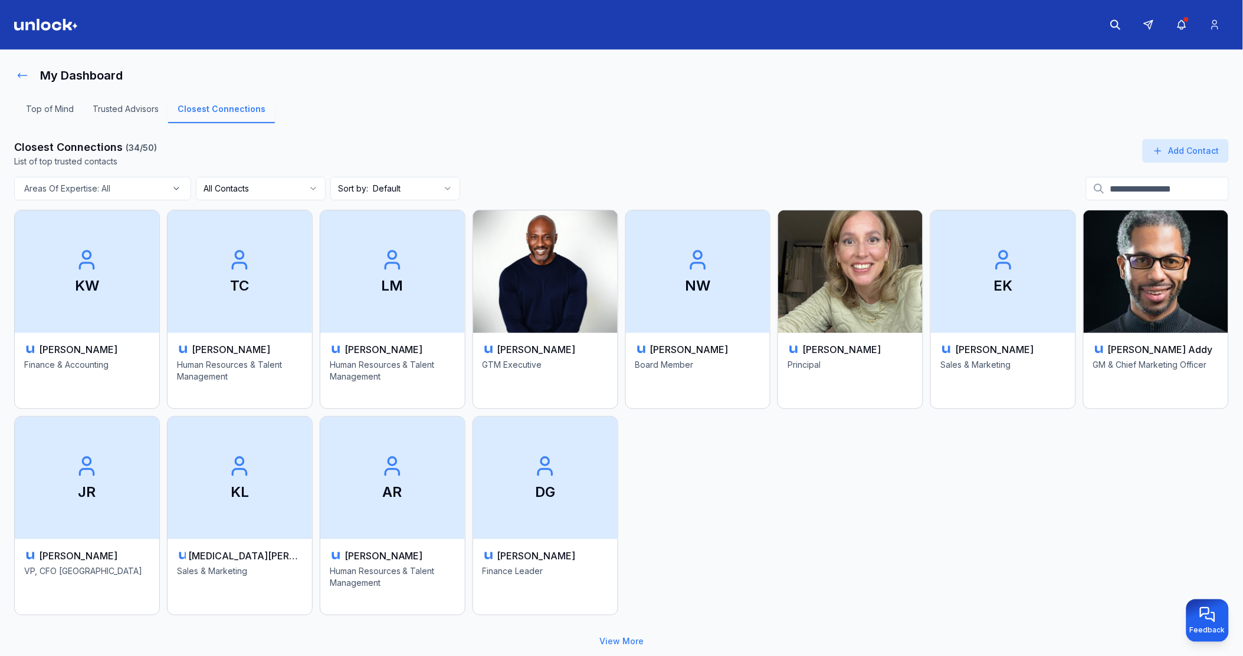
click at [24, 75] on icon at bounding box center [23, 76] width 12 height 12
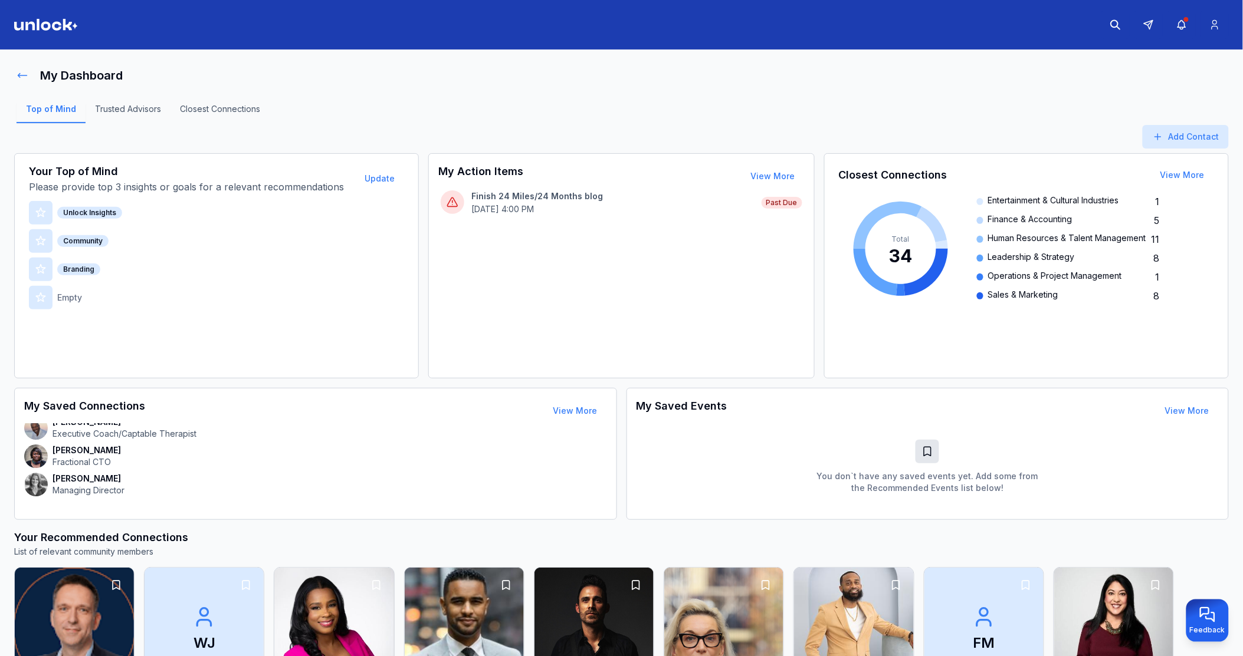
click at [21, 75] on icon at bounding box center [22, 76] width 9 height 4
